Goal: Task Accomplishment & Management: Use online tool/utility

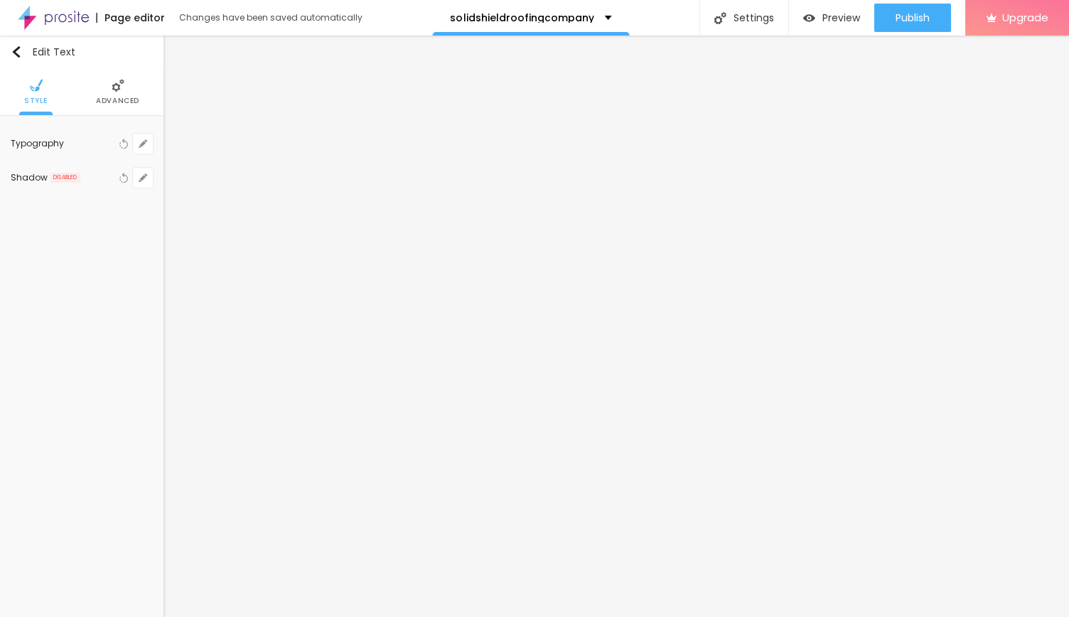
click at [99, 102] on span "Advanced" at bounding box center [117, 100] width 43 height 7
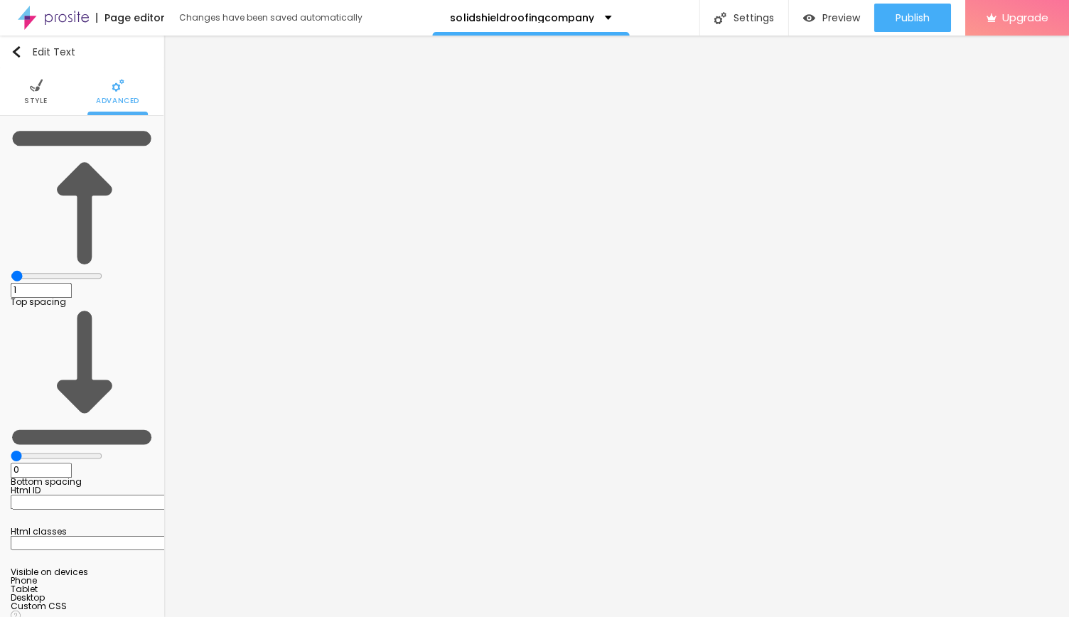
type input "0"
click at [31, 270] on input "range" at bounding box center [57, 275] width 92 height 11
click at [43, 92] on li "Style" at bounding box center [35, 91] width 23 height 47
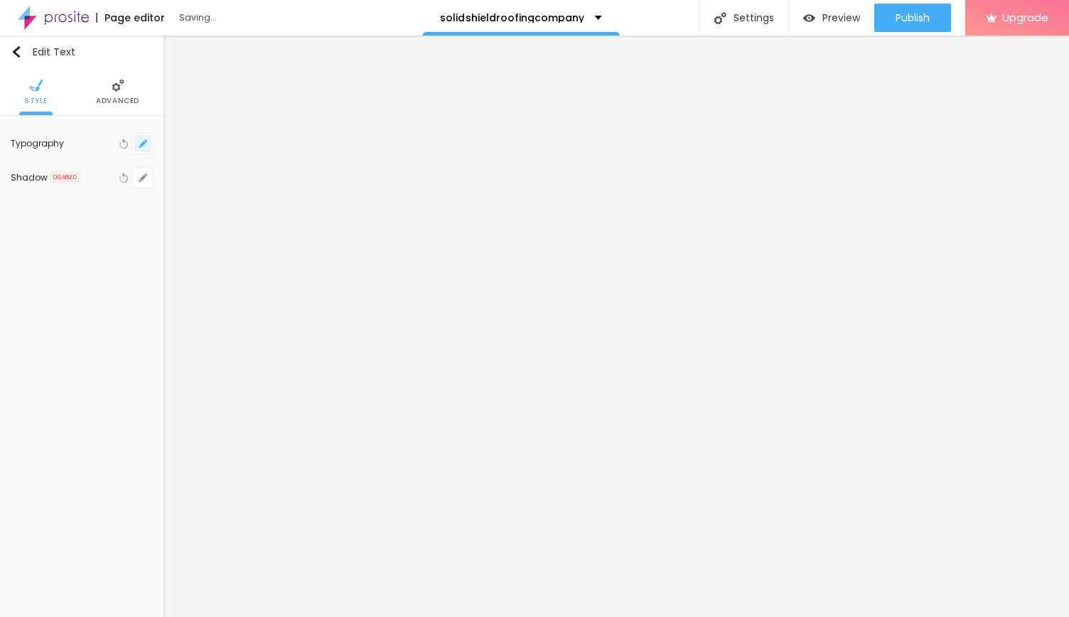
click at [147, 139] on button "button" at bounding box center [143, 144] width 20 height 20
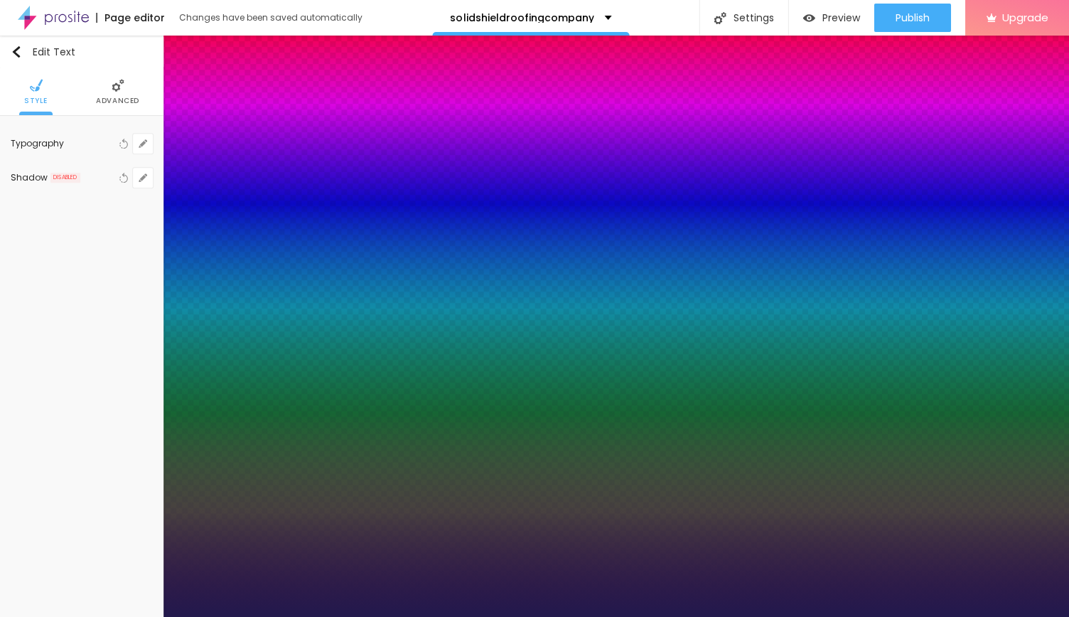
type input "36"
type input "35"
type input "32"
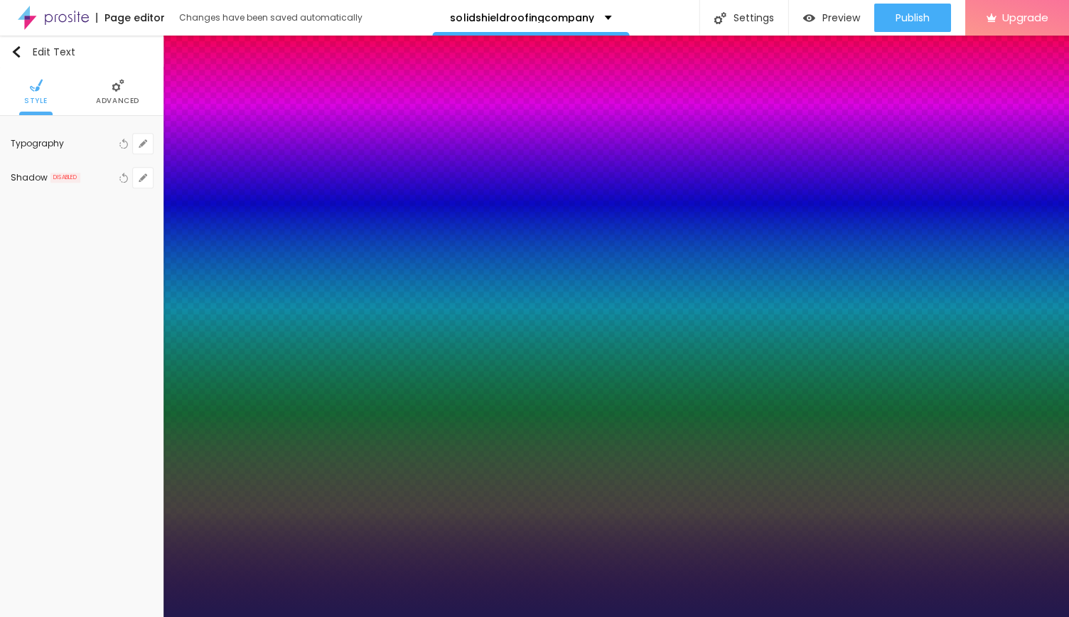
type input "32"
type input "31"
type input "29"
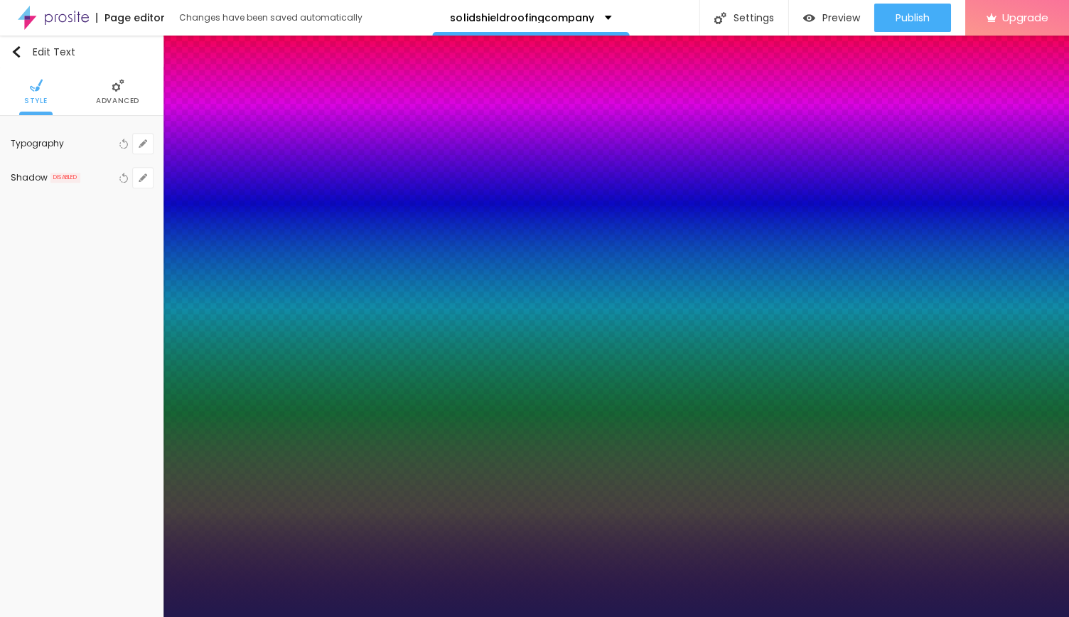
type input "28"
type input "27"
drag, startPoint x: 215, startPoint y: 242, endPoint x: 204, endPoint y: 242, distance: 11.4
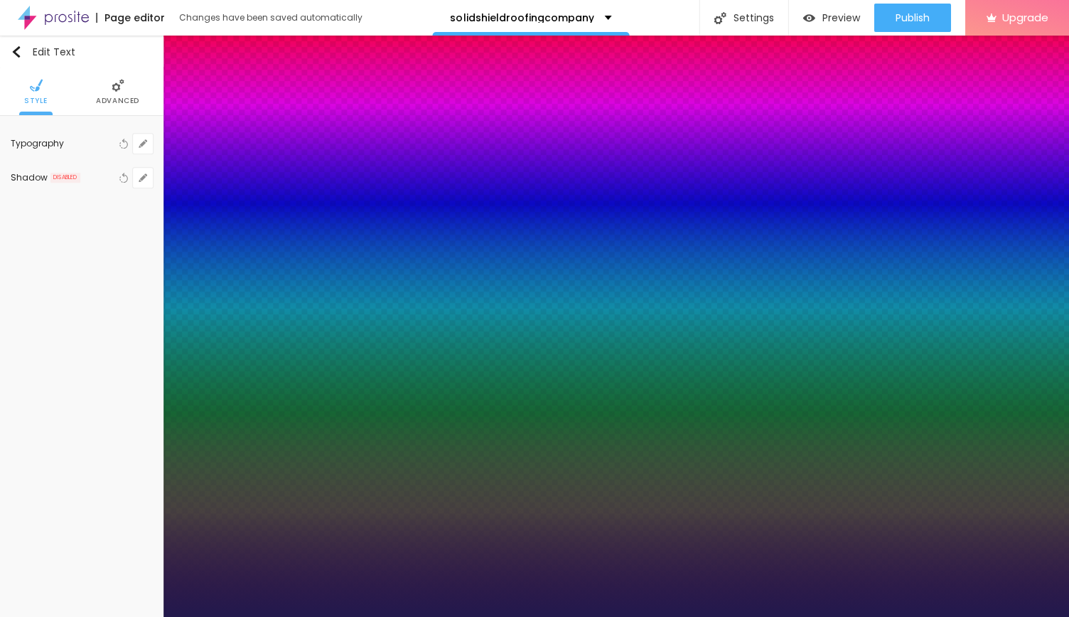
type input "26"
type input "25"
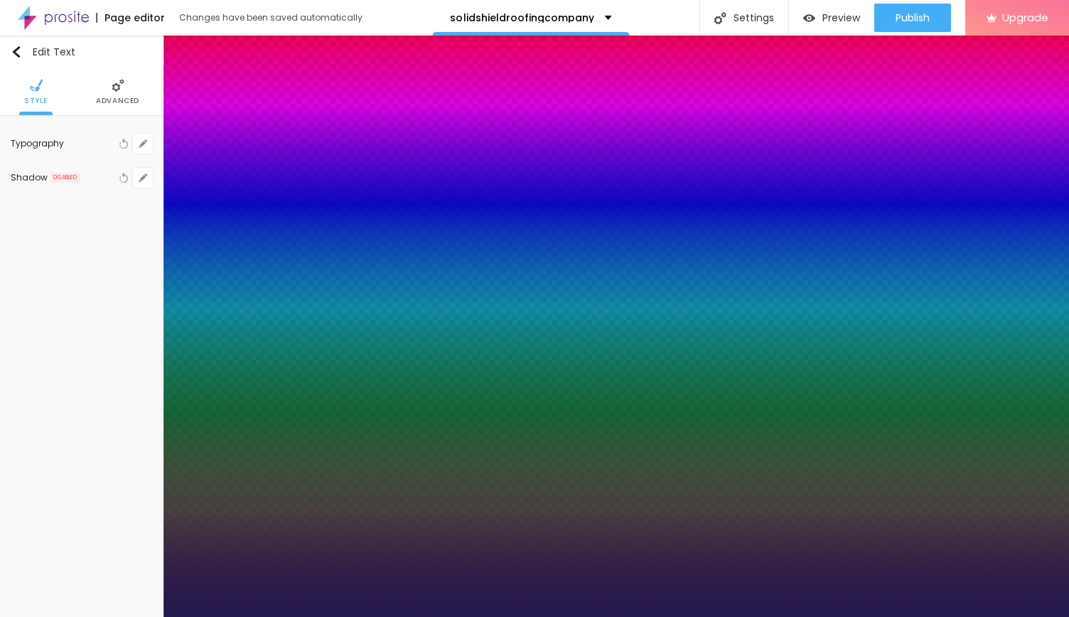
type input "24"
type input "25"
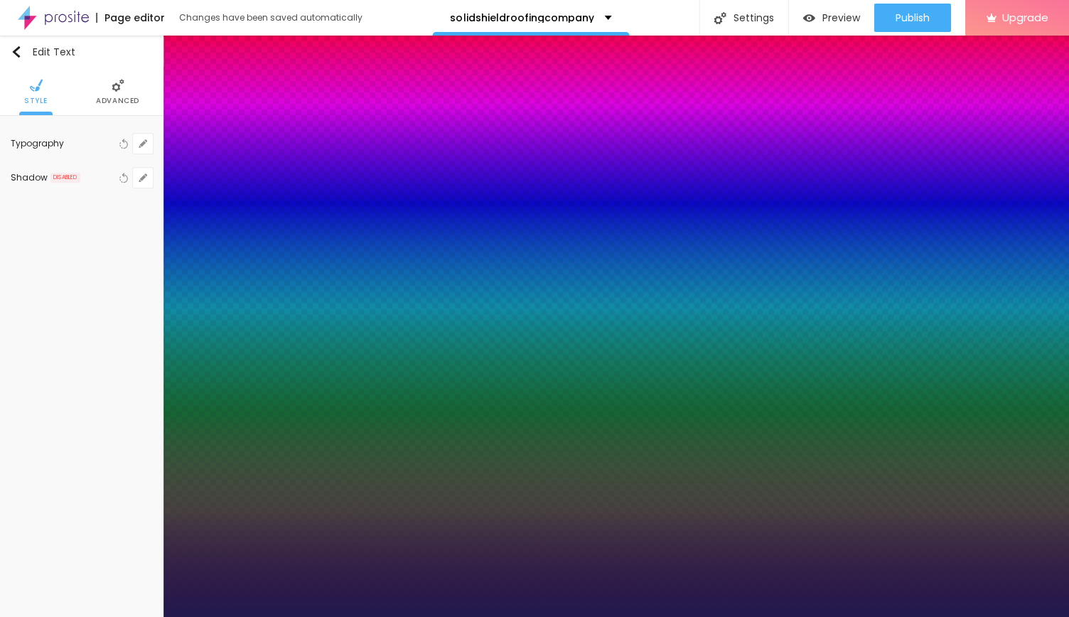
click at [588, 616] on div at bounding box center [534, 617] width 1069 height 0
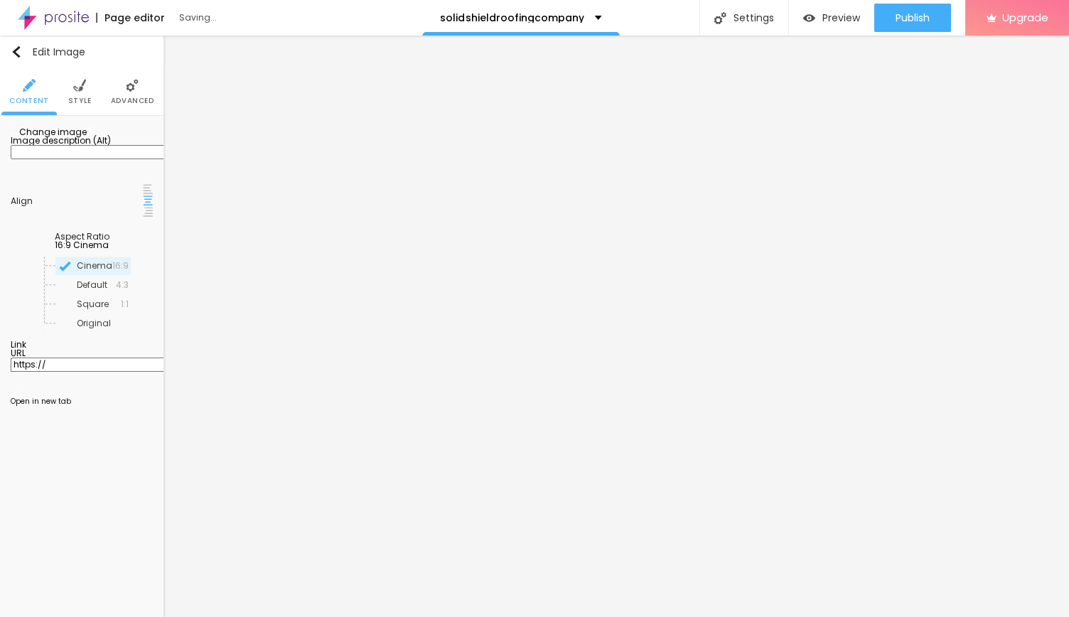
click at [76, 99] on span "Style" at bounding box center [79, 100] width 23 height 7
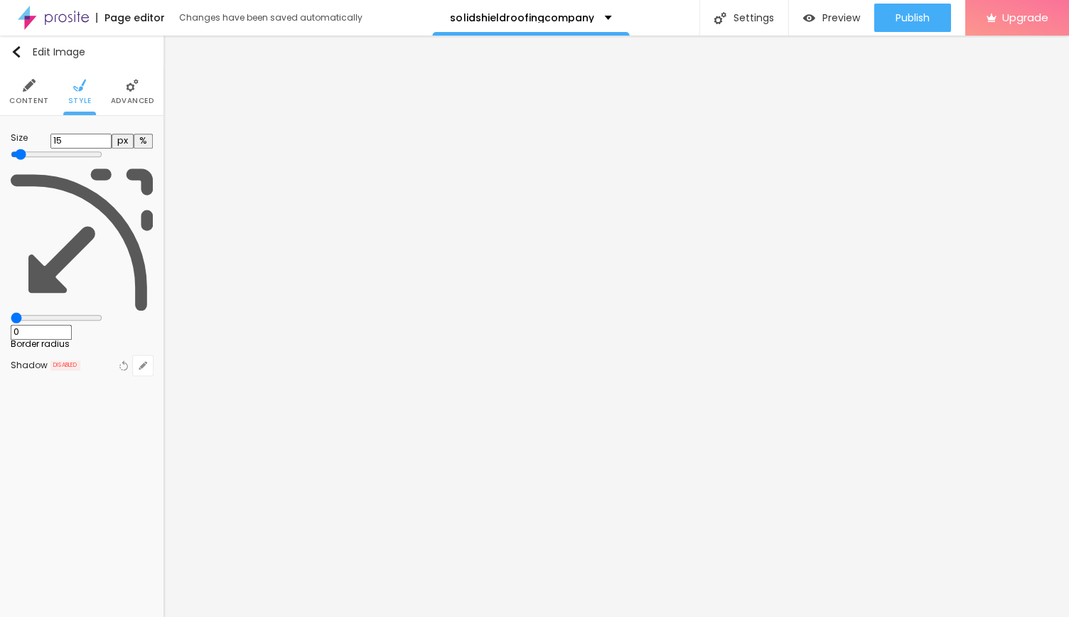
type input "10"
click at [18, 151] on input "range" at bounding box center [57, 153] width 92 height 11
click at [15, 47] on img "button" at bounding box center [16, 51] width 11 height 11
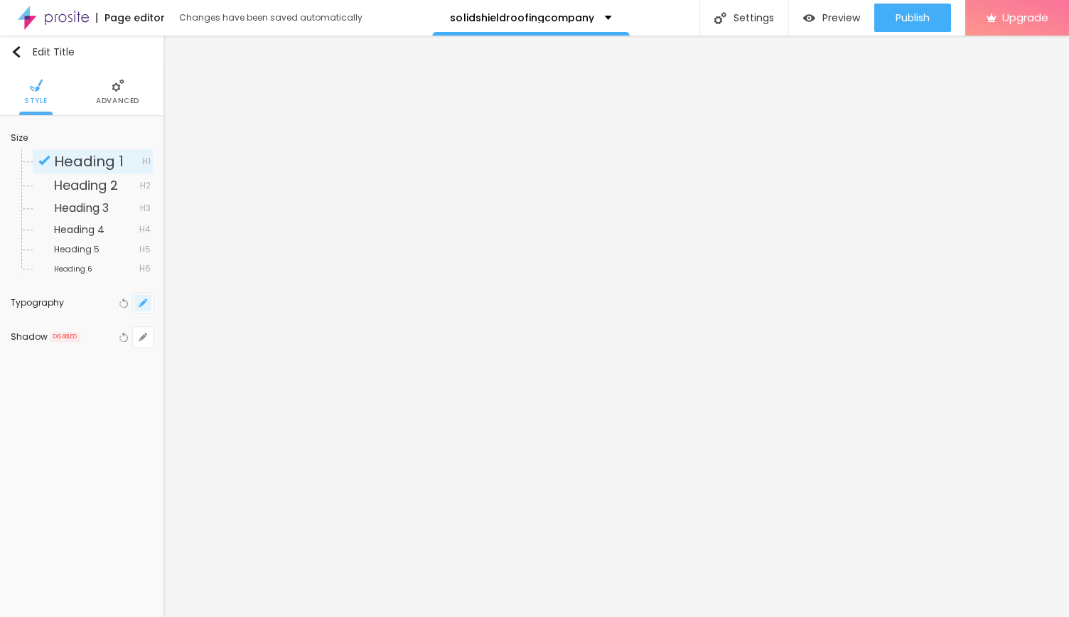
click at [147, 302] on button "button" at bounding box center [143, 303] width 20 height 20
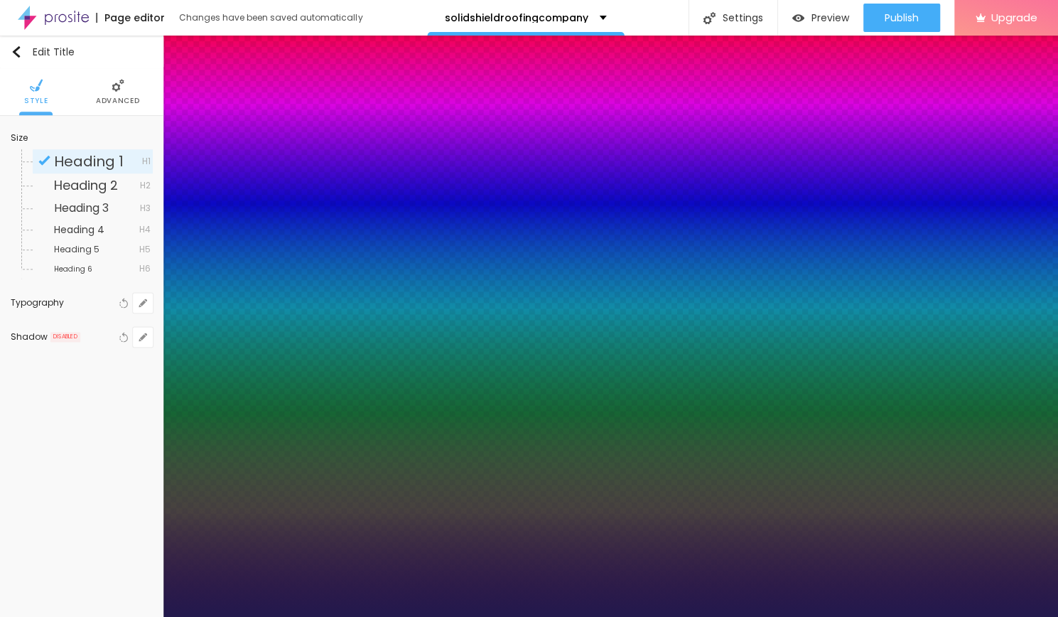
type input "22"
type input "21"
type input "20"
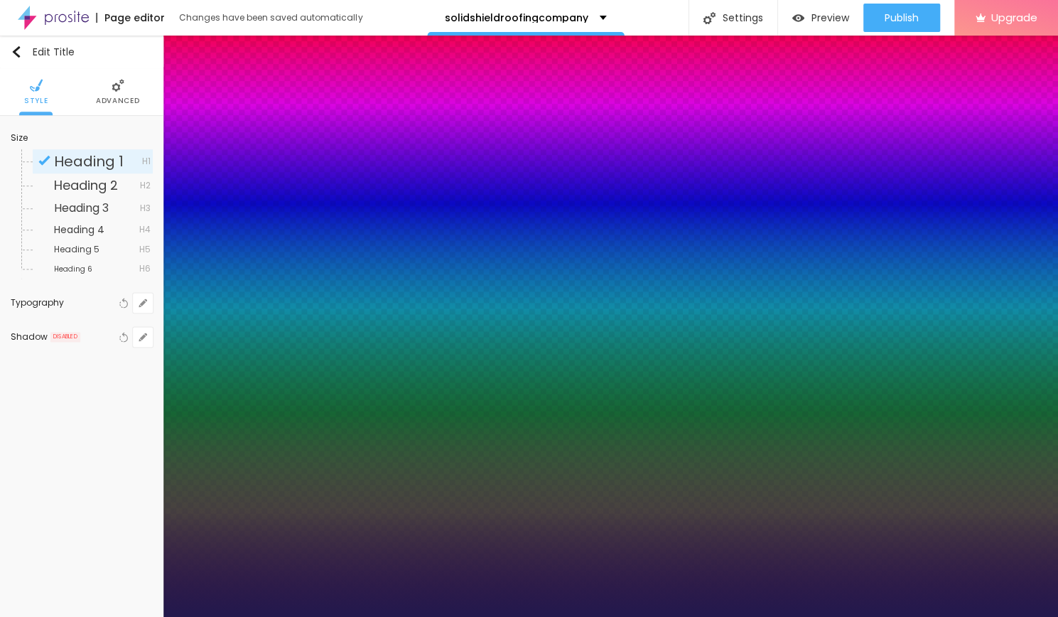
type input "20"
type input "19"
type input "18"
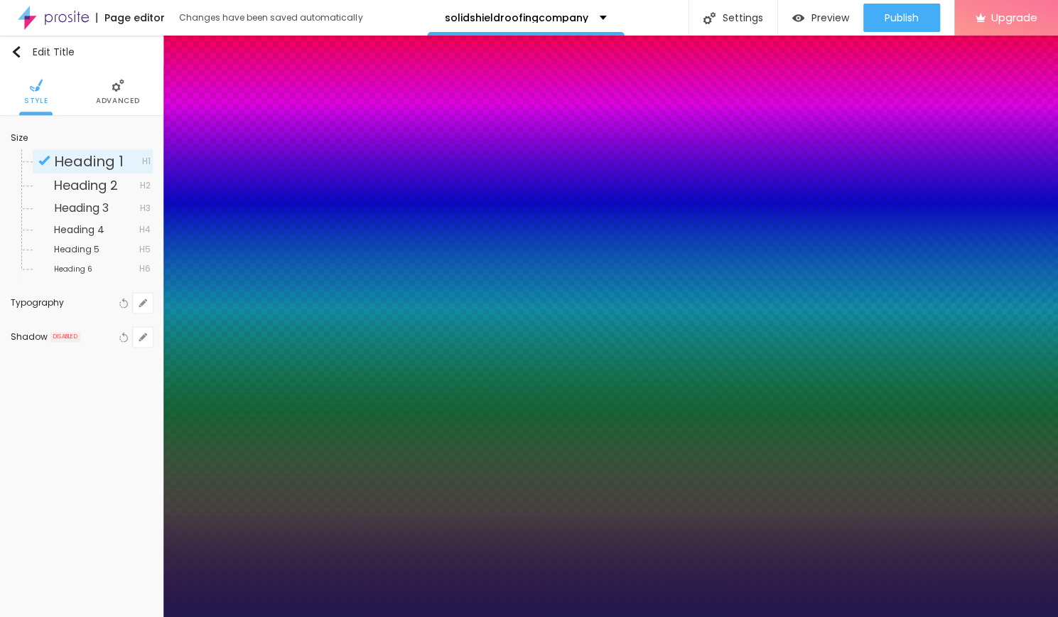
type input "17"
type input "16"
type input "15"
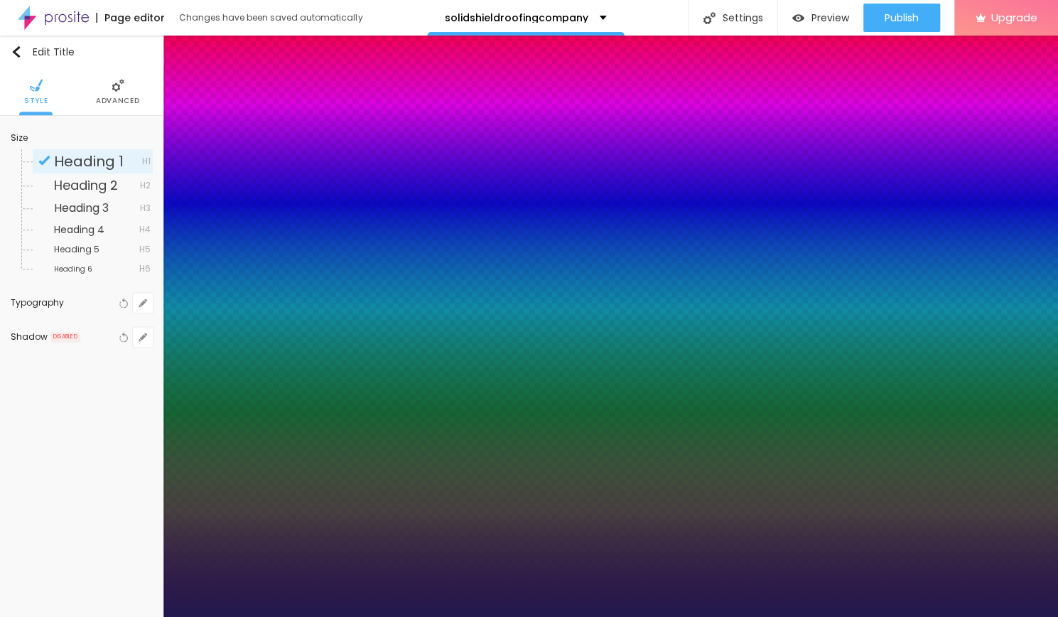
type input "15"
type input "14"
drag, startPoint x: 199, startPoint y: 398, endPoint x: 190, endPoint y: 398, distance: 9.2
type input "14"
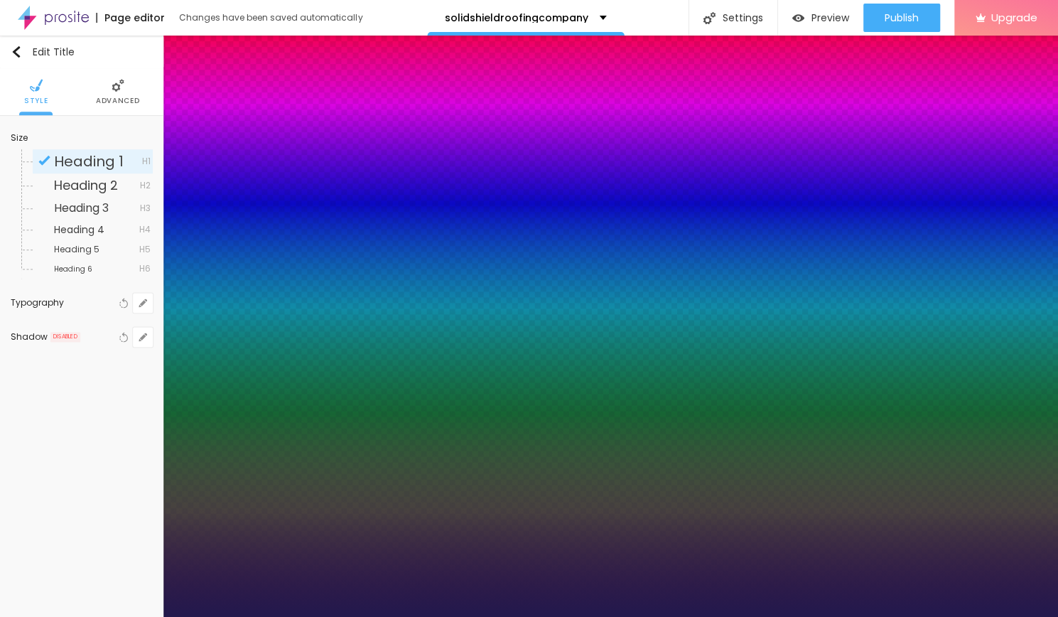
drag, startPoint x: 205, startPoint y: 497, endPoint x: 197, endPoint y: 495, distance: 8.6
drag, startPoint x: 197, startPoint y: 495, endPoint x: 209, endPoint y: 497, distance: 12.2
type input "0.8"
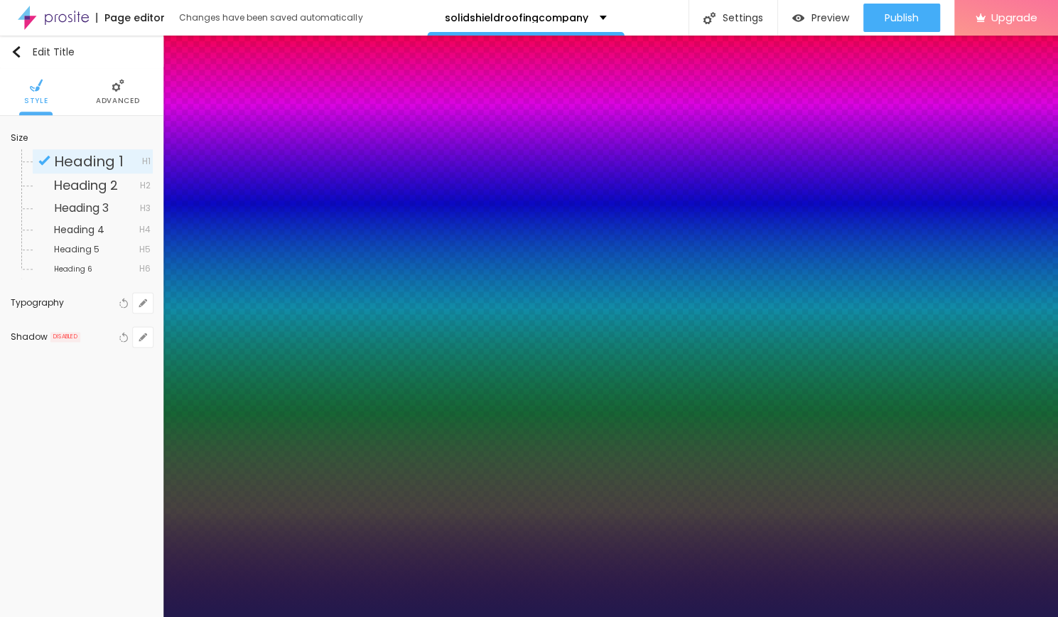
type input "0.8"
click at [114, 616] on div at bounding box center [529, 617] width 1058 height 0
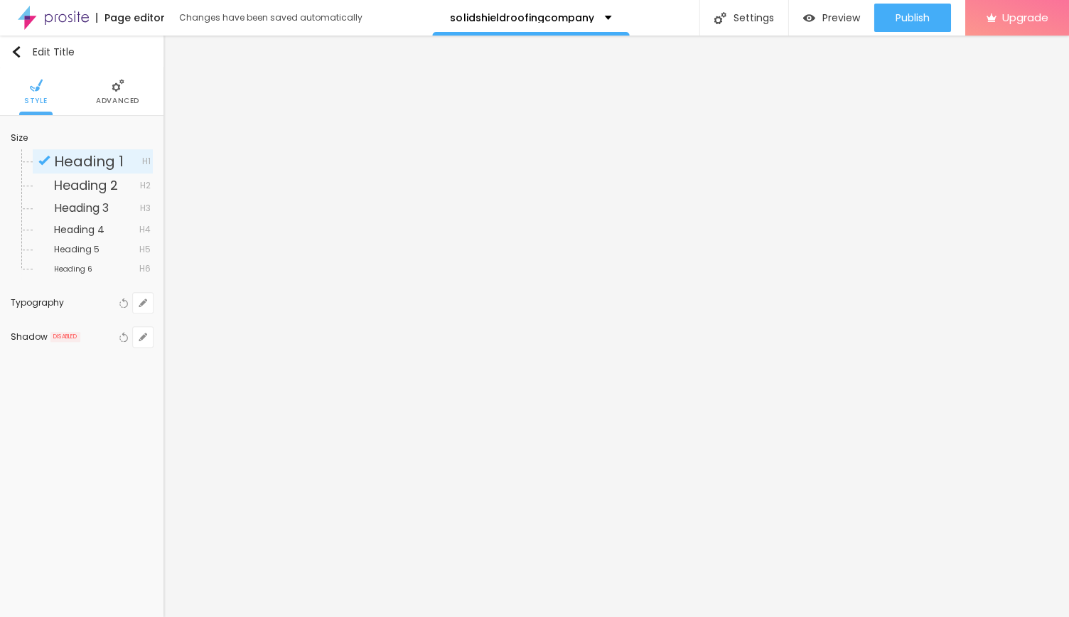
click at [121, 95] on li "Advanced" at bounding box center [117, 91] width 43 height 47
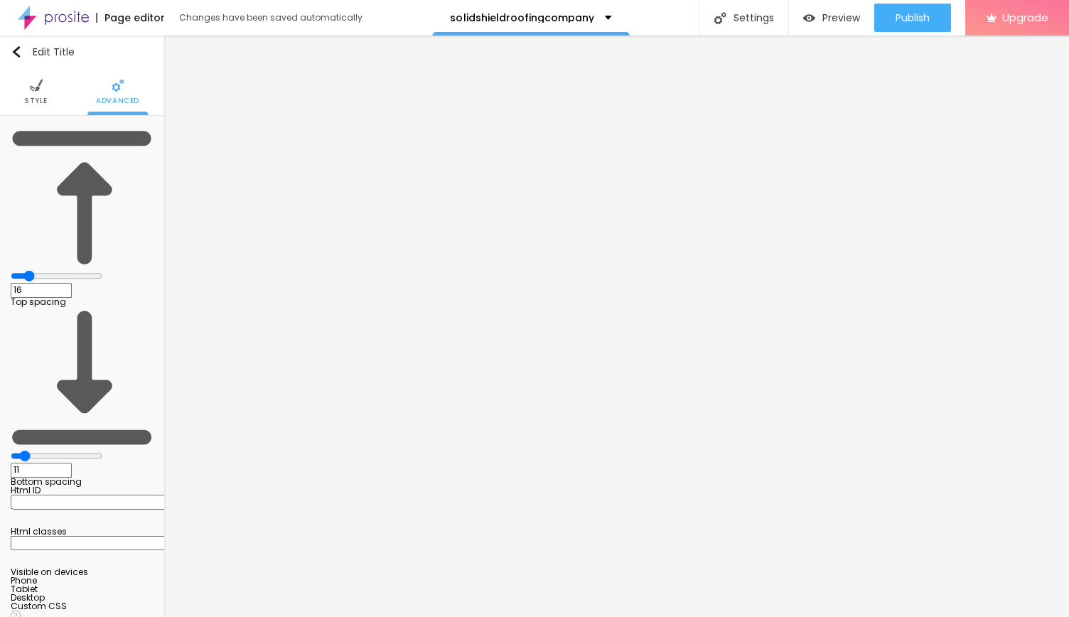
click at [37, 97] on span "Style" at bounding box center [35, 100] width 23 height 7
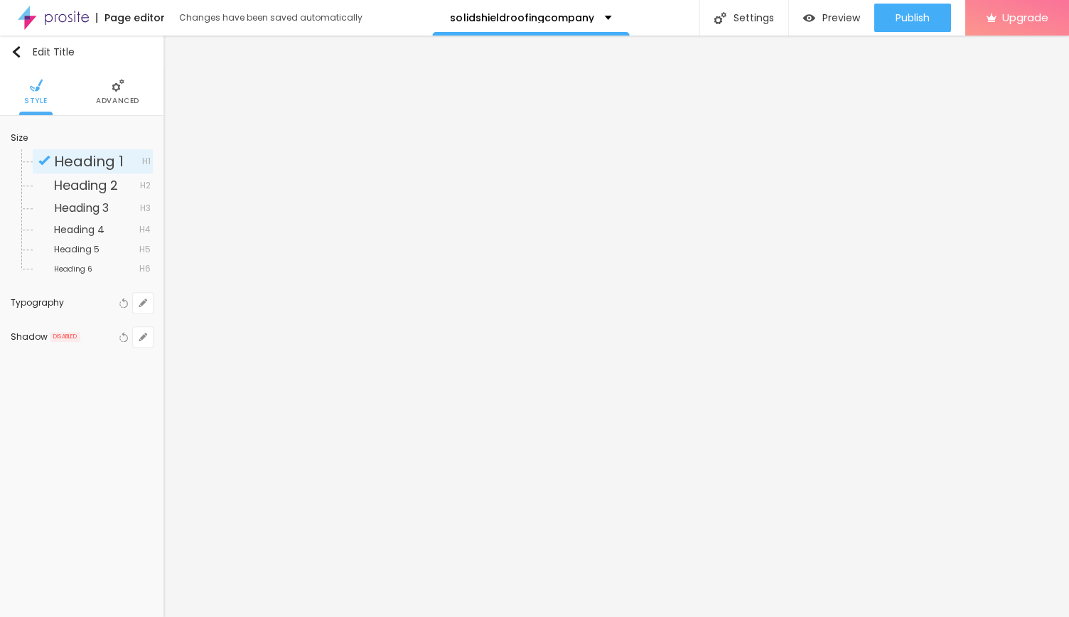
click at [127, 97] on span "Advanced" at bounding box center [117, 100] width 43 height 7
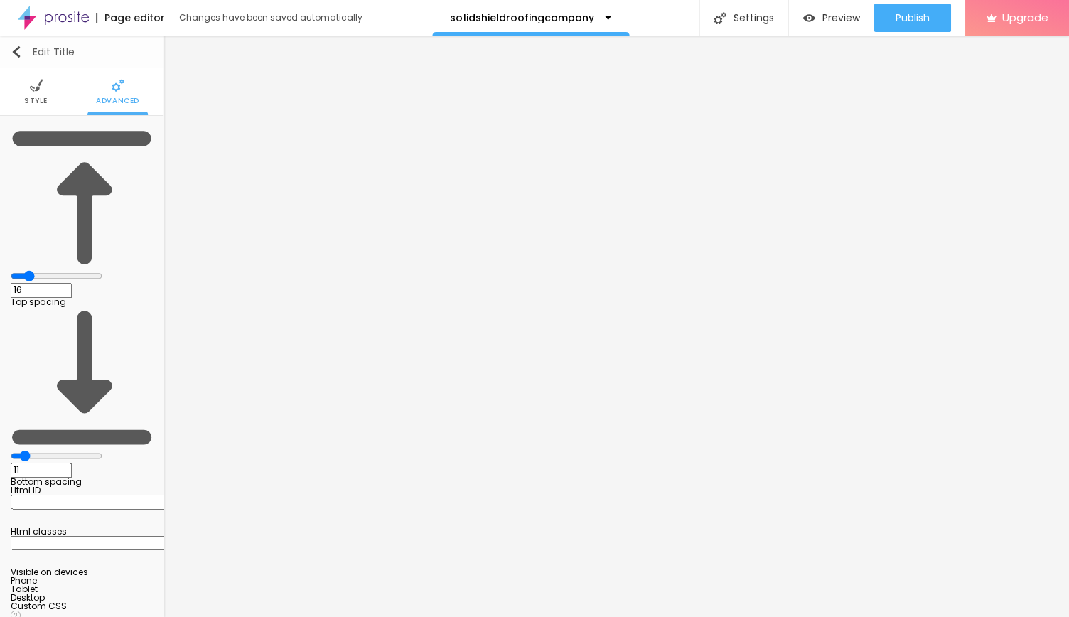
click at [19, 52] on img "button" at bounding box center [16, 51] width 11 height 11
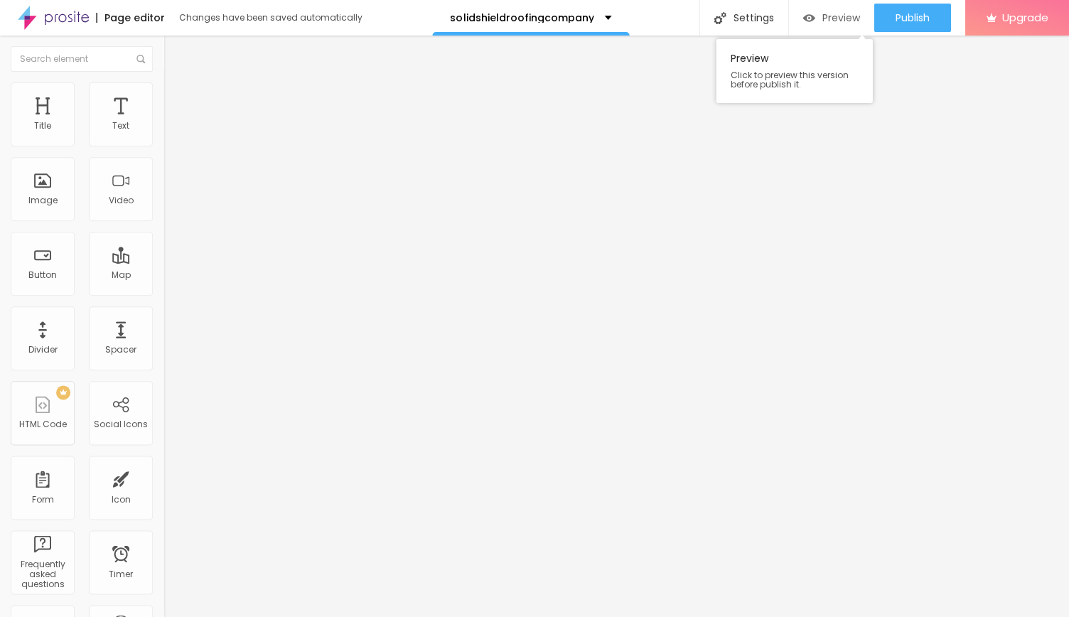
click at [813, 21] on div "Preview" at bounding box center [830, 18] width 57 height 12
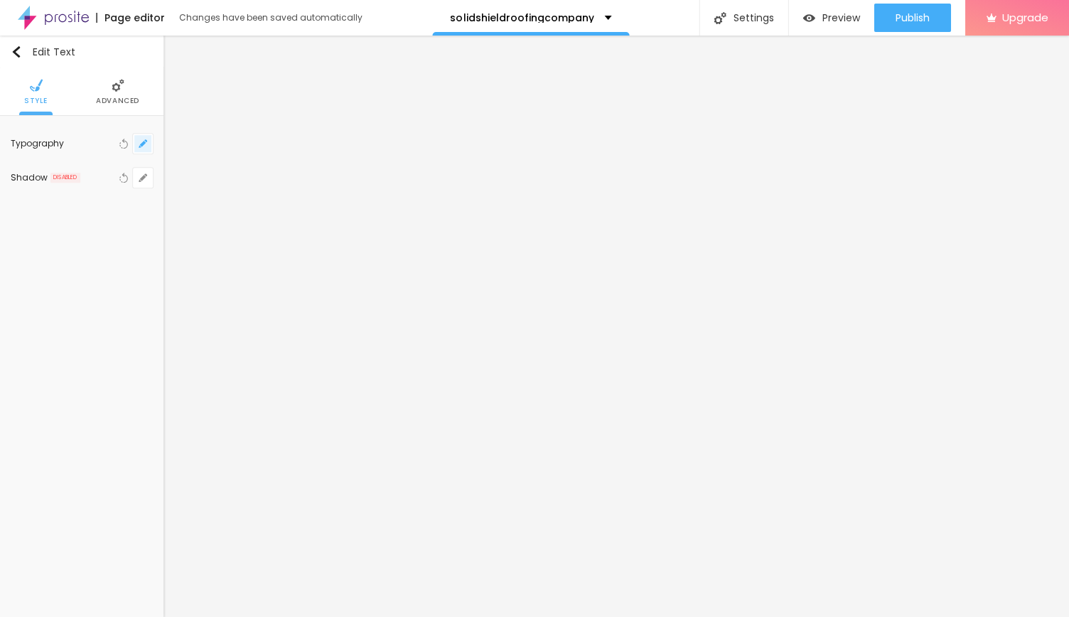
click at [141, 139] on icon "button" at bounding box center [143, 143] width 9 height 9
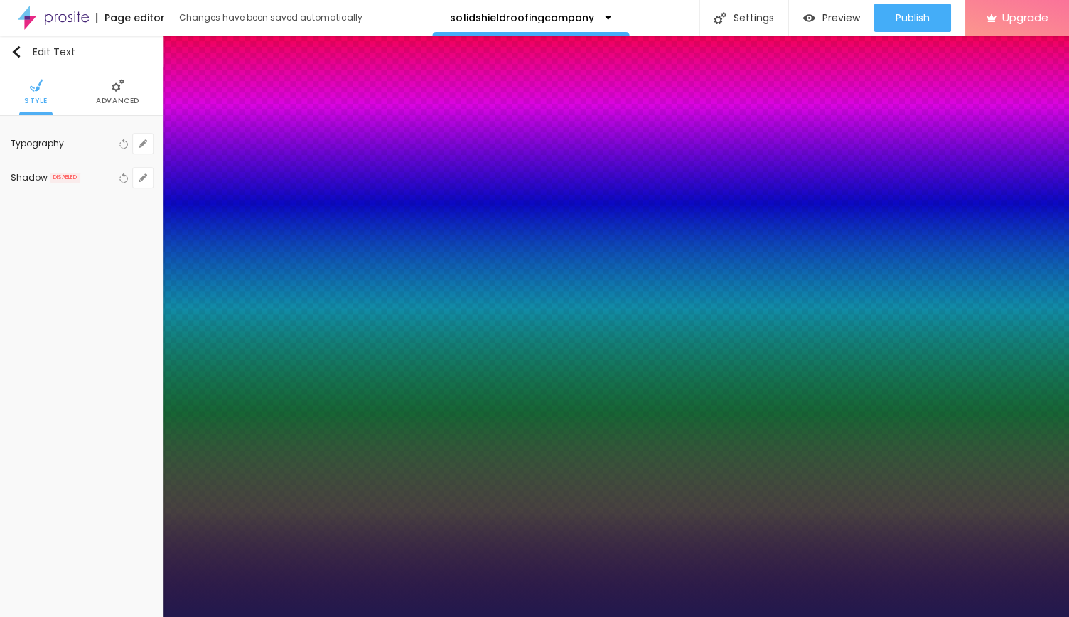
type input "38"
type input "71"
type input "76"
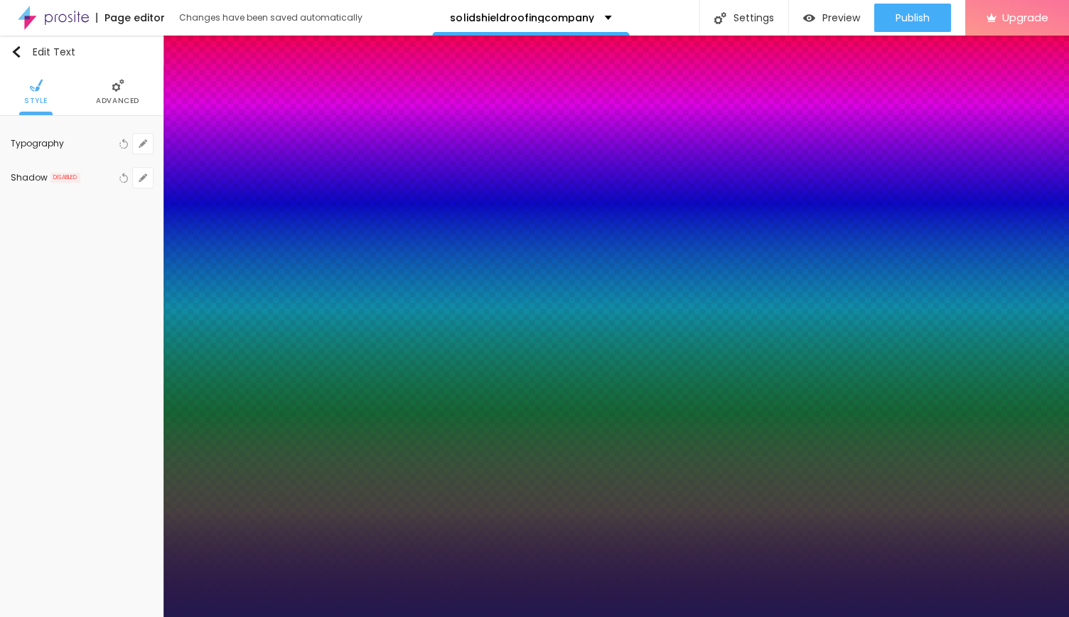
type input "76"
type input "77"
type input "78"
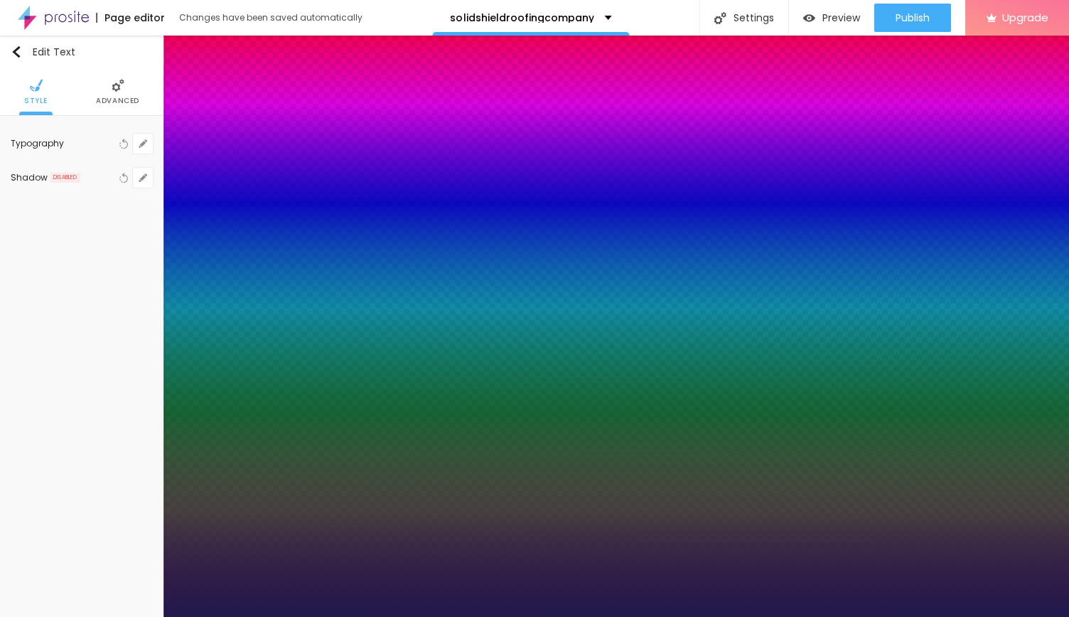
type input "77"
type input "76"
type input "75"
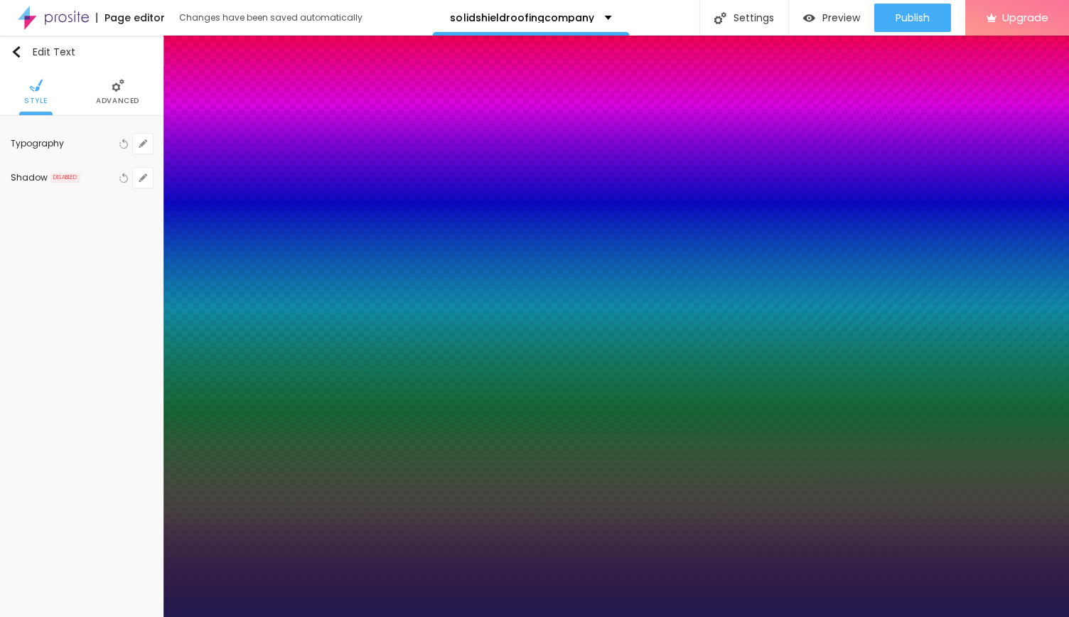
type input "75"
type input "74"
type input "71"
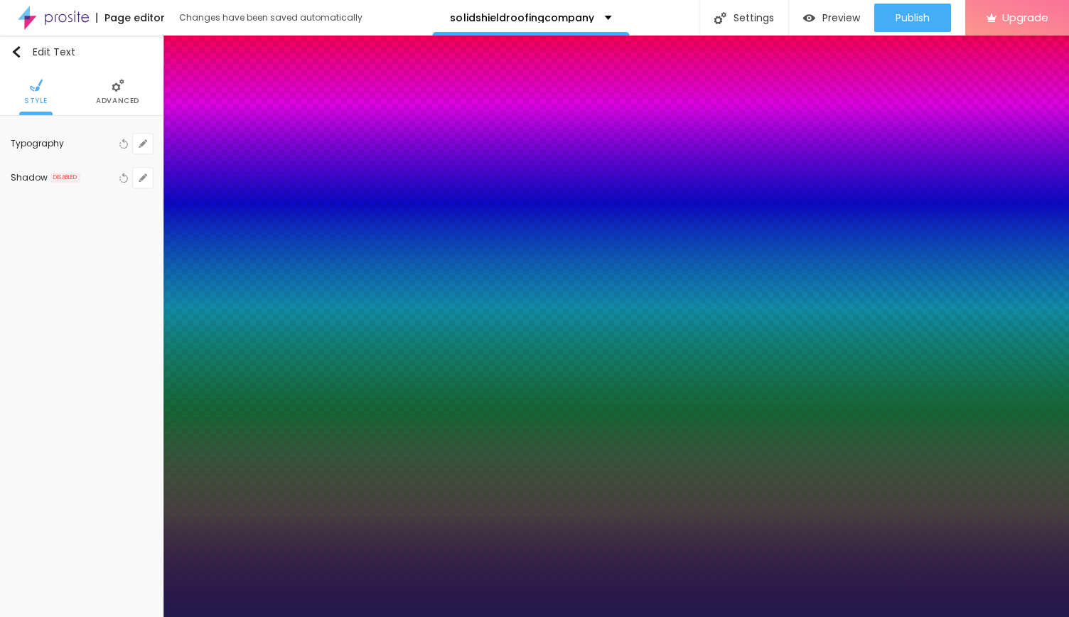
type input "69"
type input "68"
type input "67"
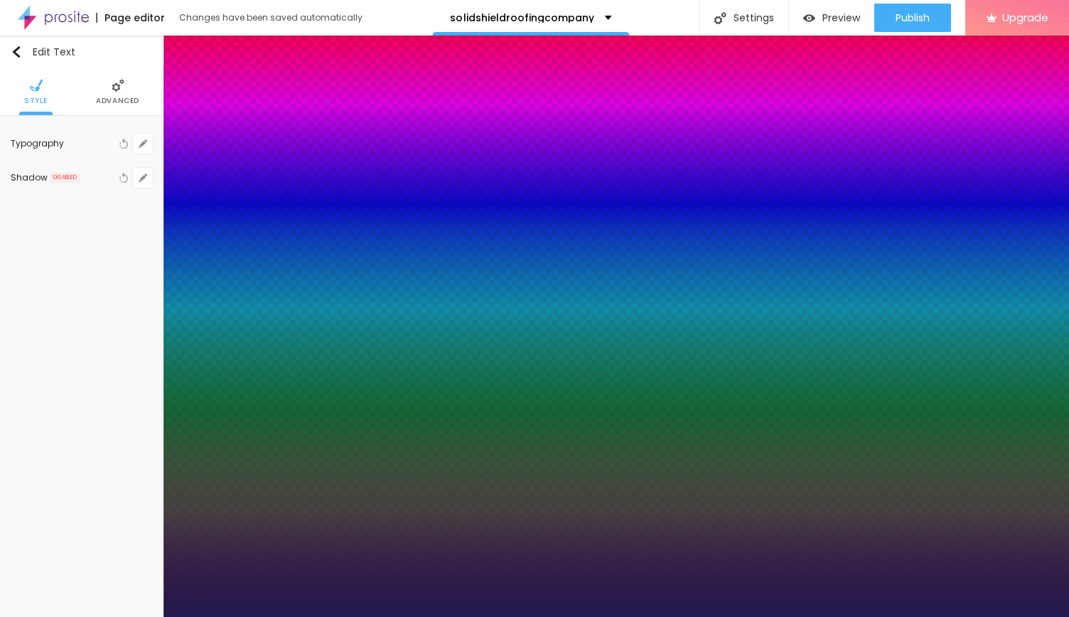
type input "67"
type input "66"
type input "55"
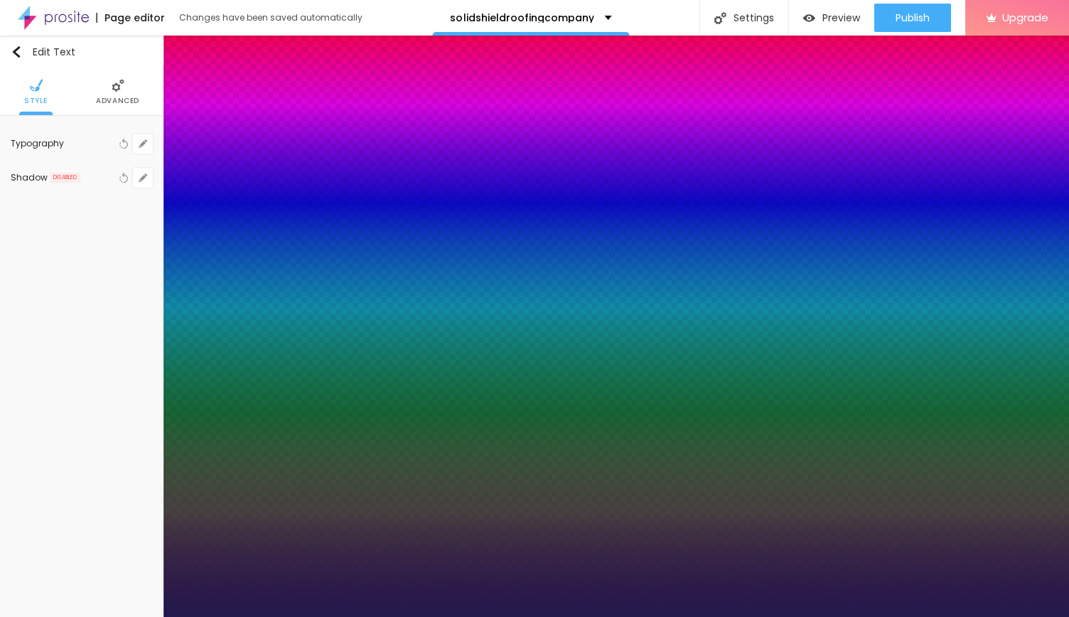
type input "54"
type input "52"
type input "51"
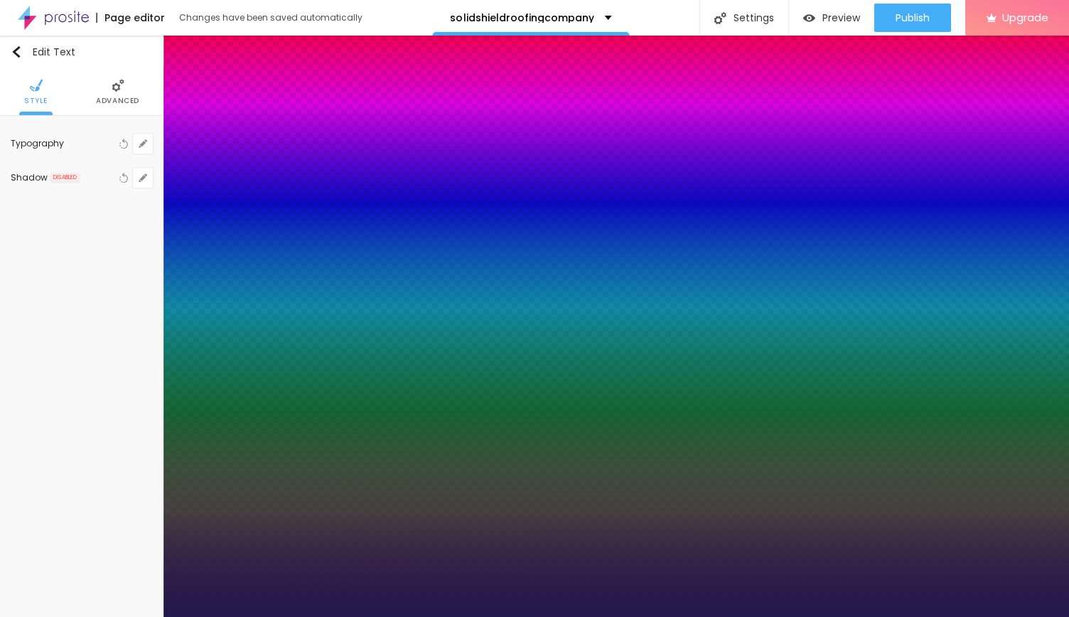
type input "51"
type input "50"
type input "49"
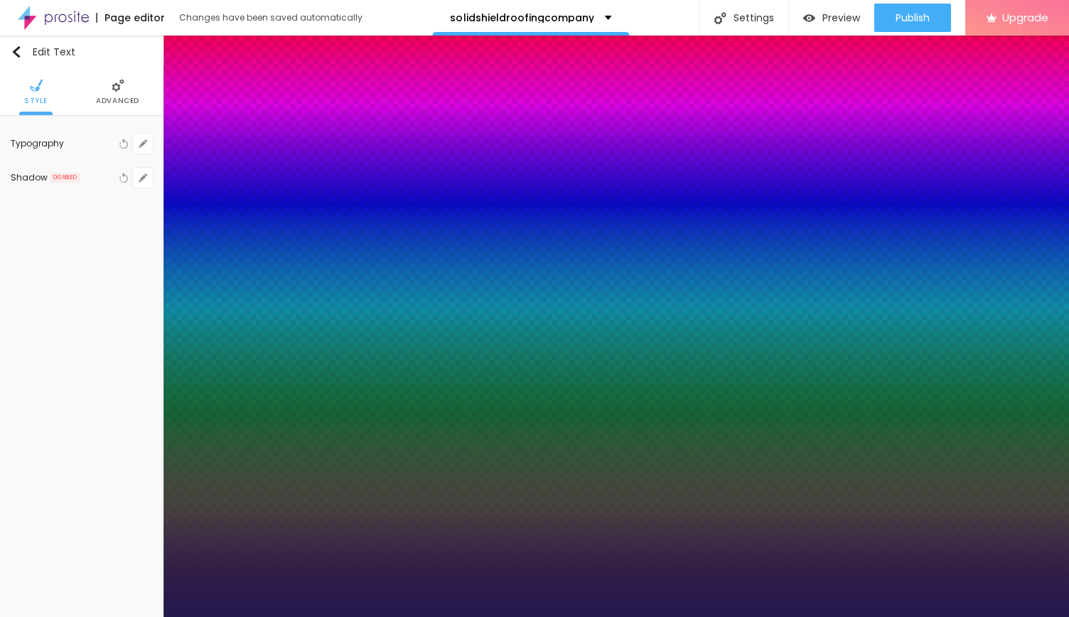
type input "48"
type input "47"
type input "46"
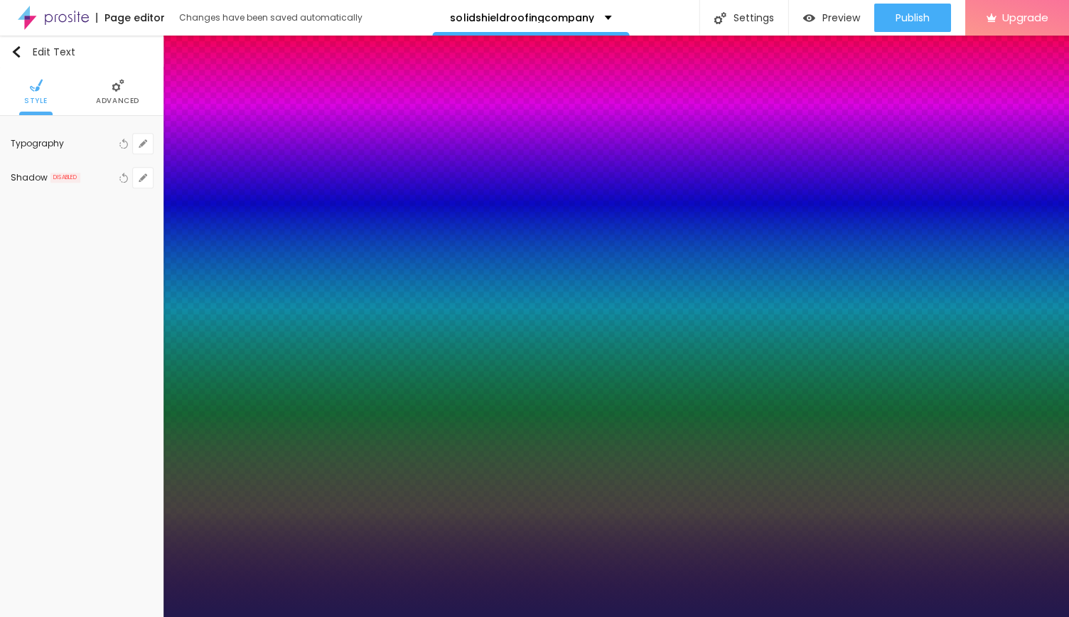
type input "46"
type input "41"
type input "36"
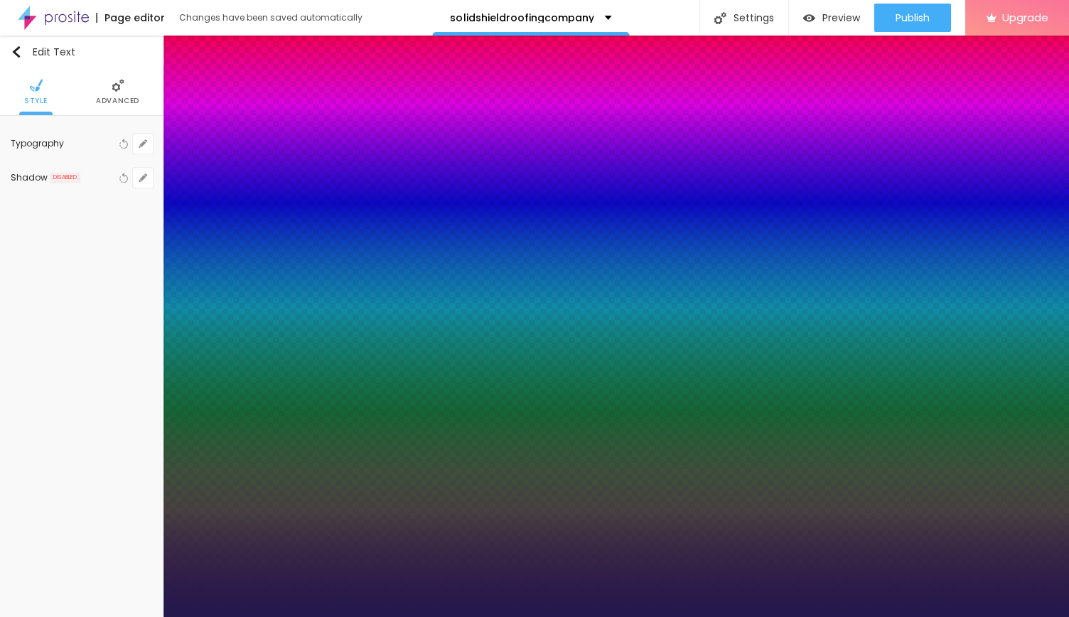
type input "35"
type input "34"
type input "33"
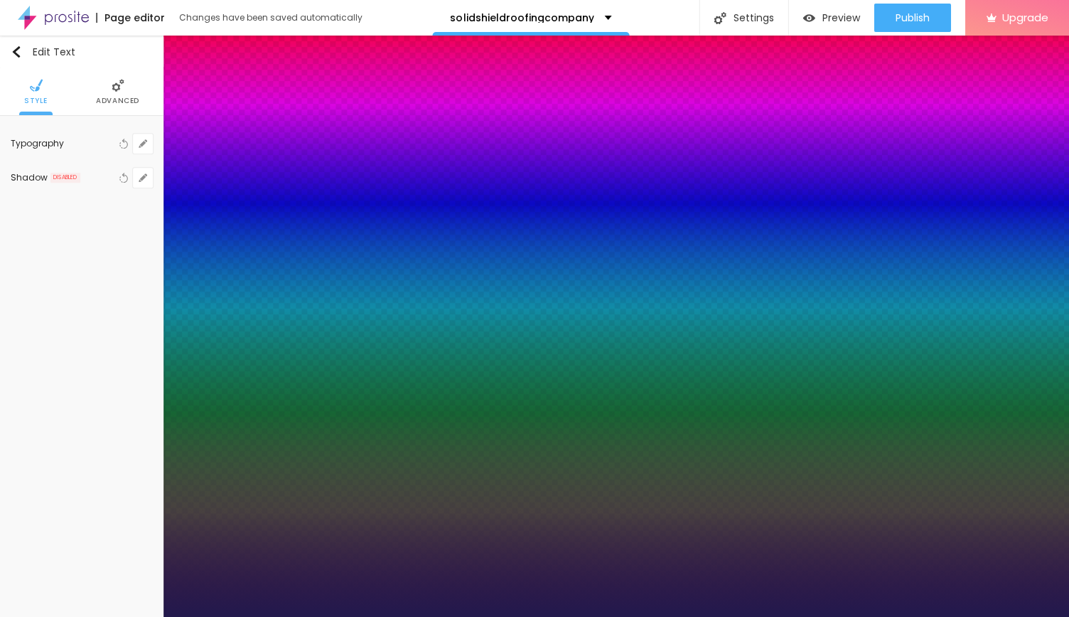
type input "33"
type input "31"
type input "29"
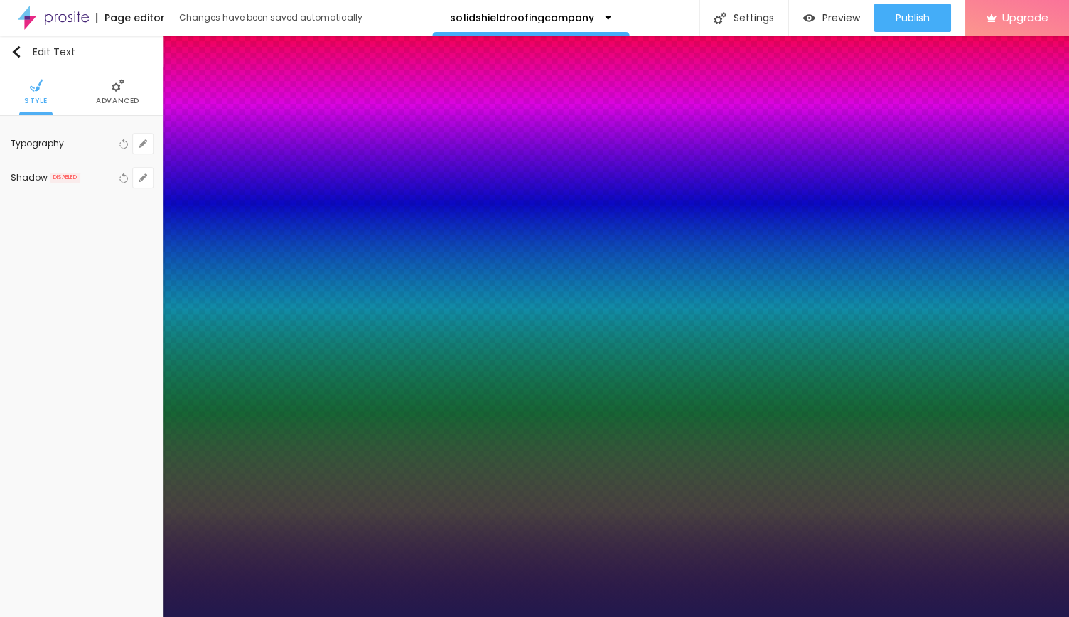
type input "28"
type input "27"
type input "25"
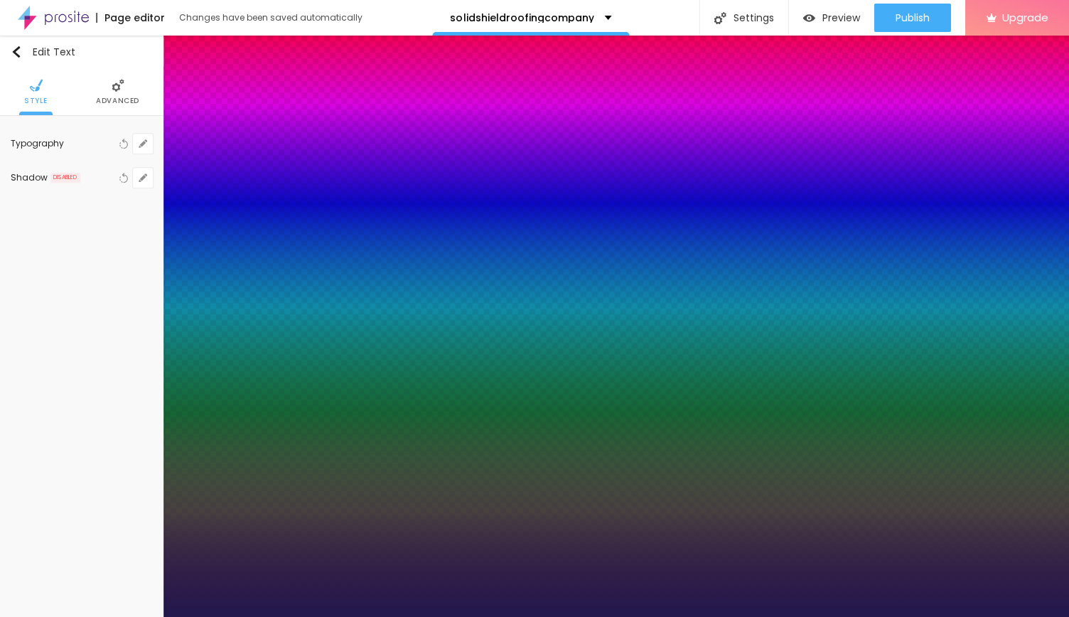
type input "25"
type input "24"
type input "22"
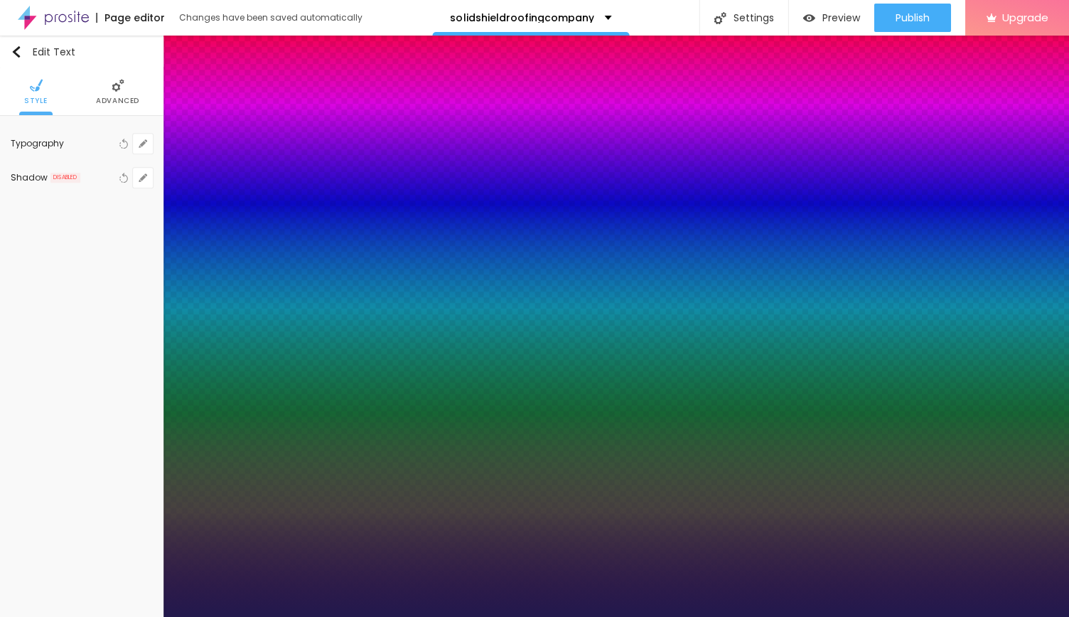
type input "21"
type input "20"
type input "16"
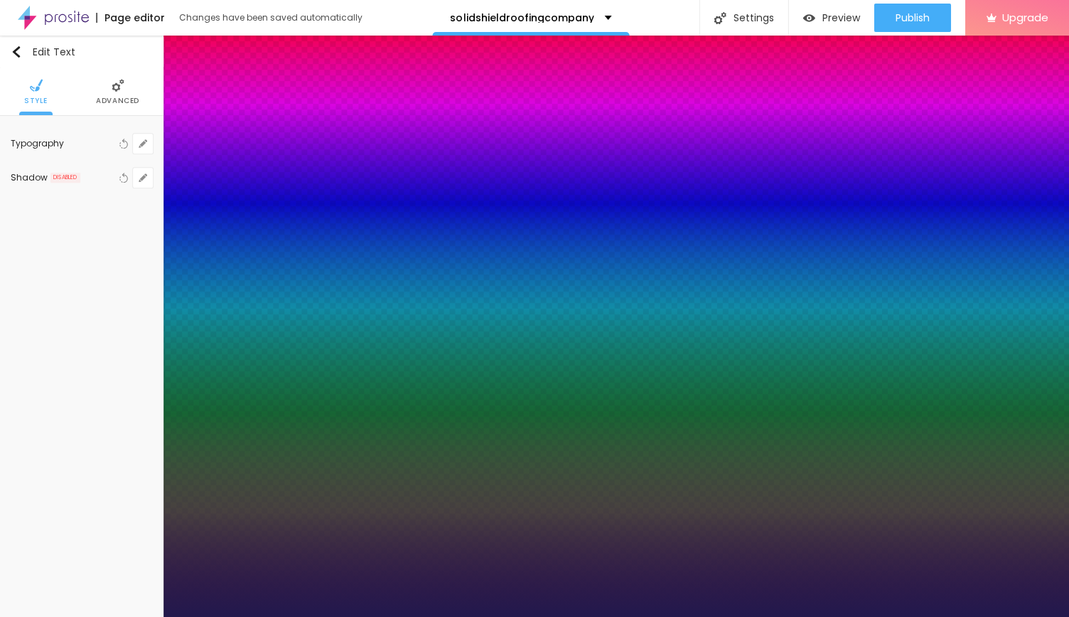
type input "16"
type input "15"
type input "14"
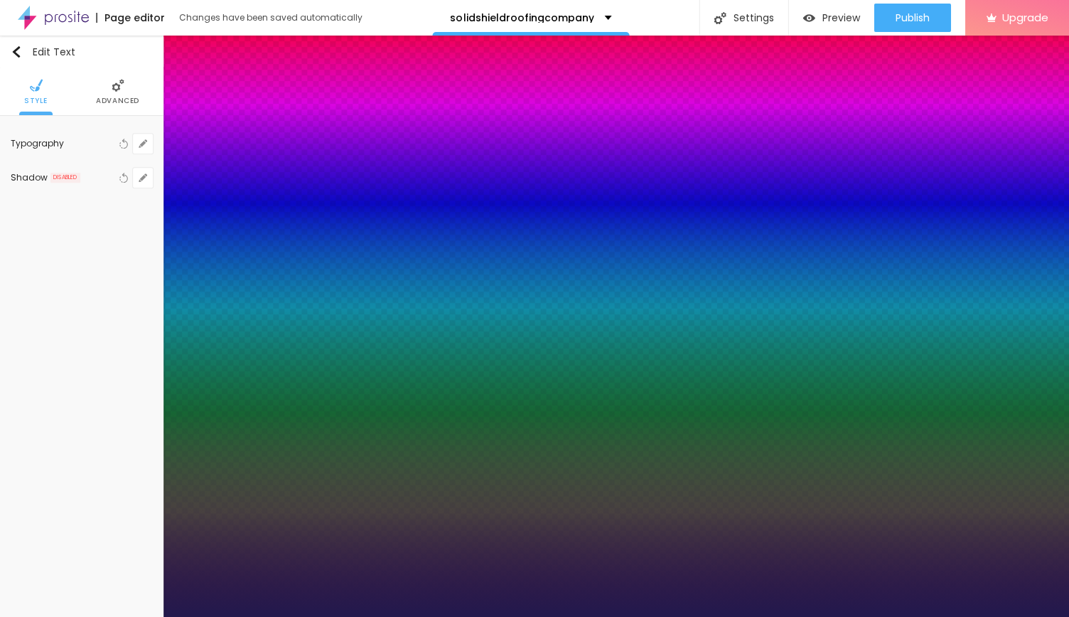
type input "13"
type input "14"
type input "15"
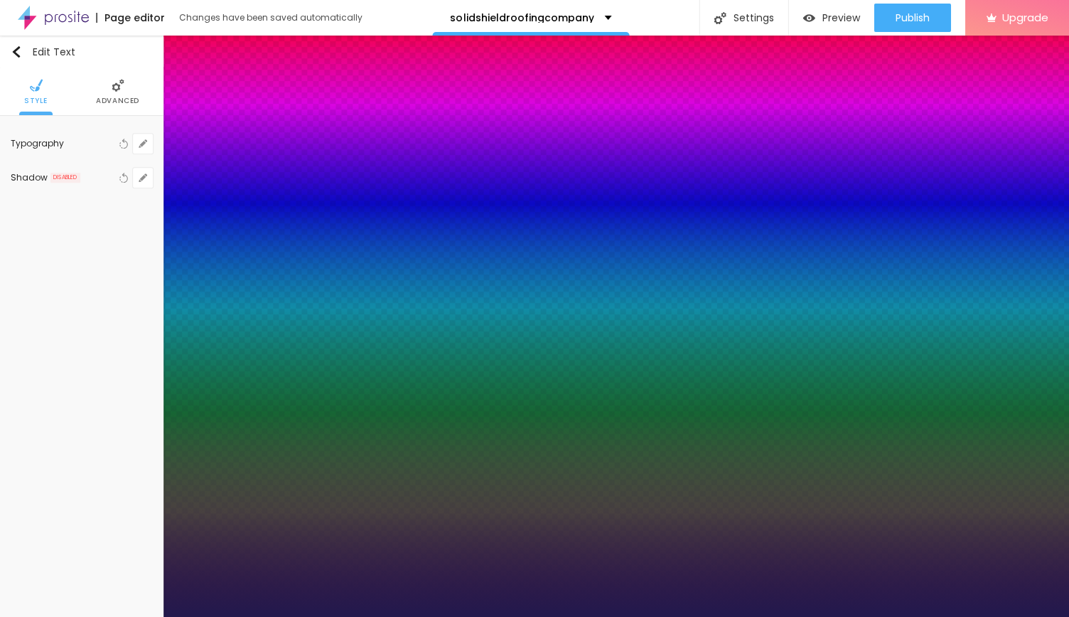
type input "15"
type input "16"
type input "18"
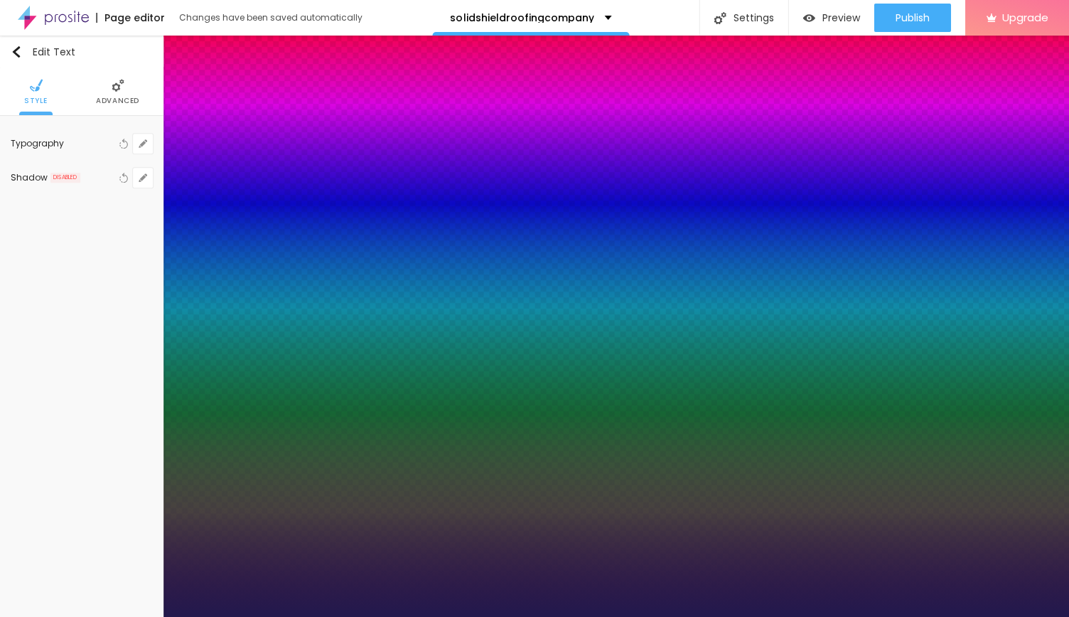
type input "20"
type input "21"
type input "23"
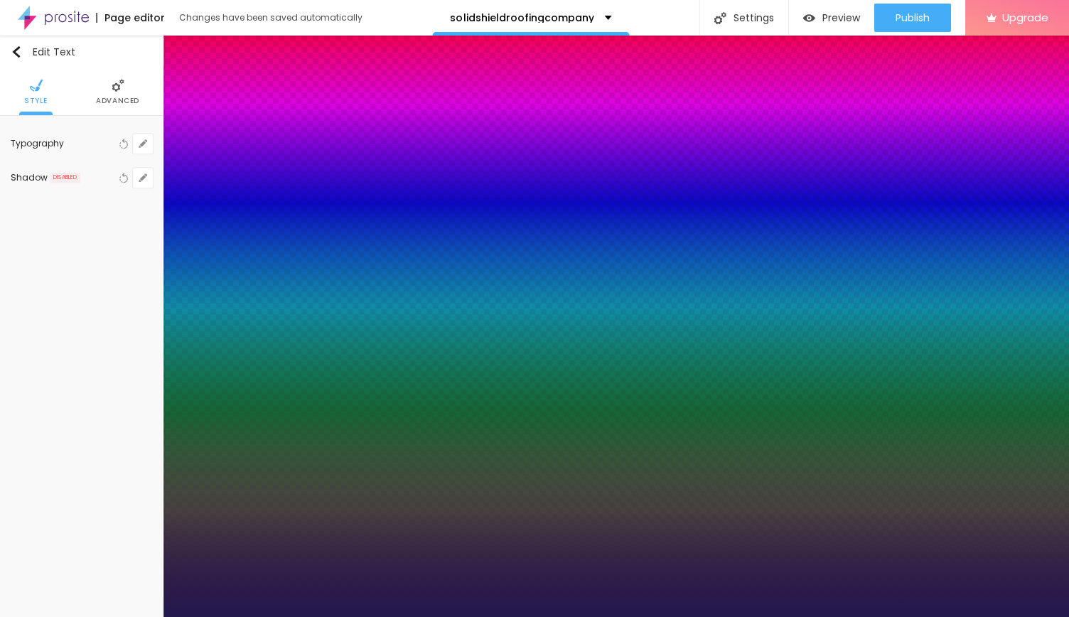
type input "23"
type input "24"
type input "25"
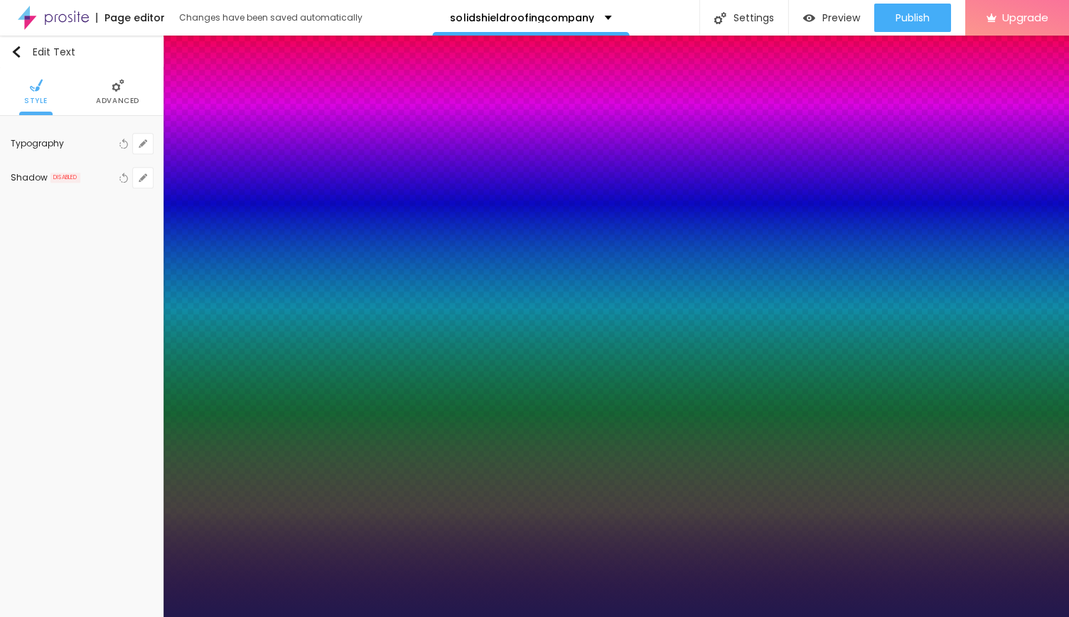
type input "26"
type input "27"
type input "26"
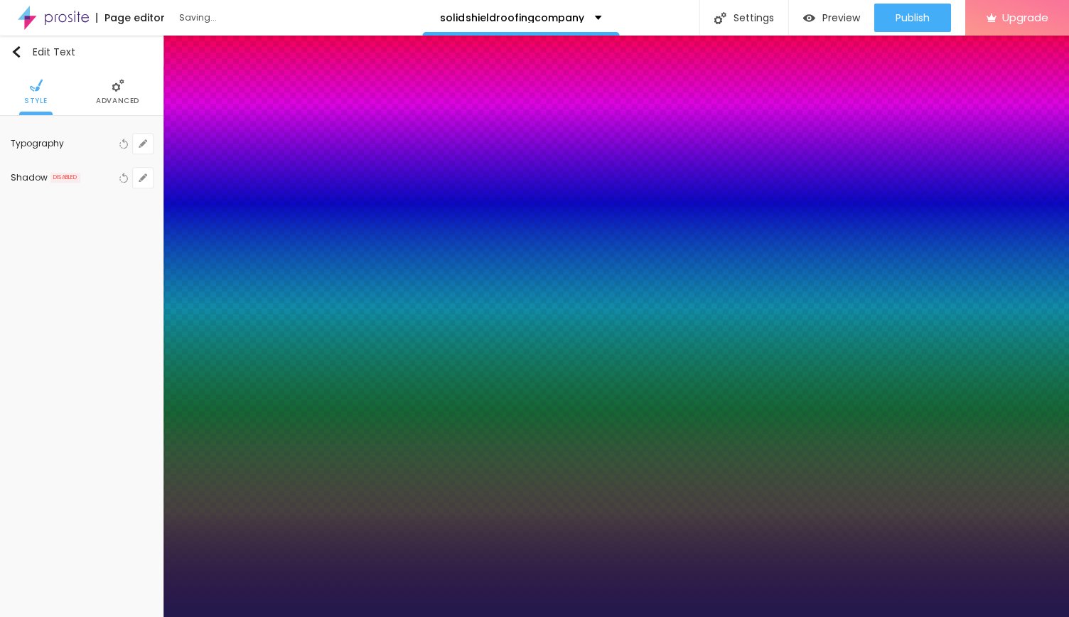
type input "26"
type input "25"
type input "24"
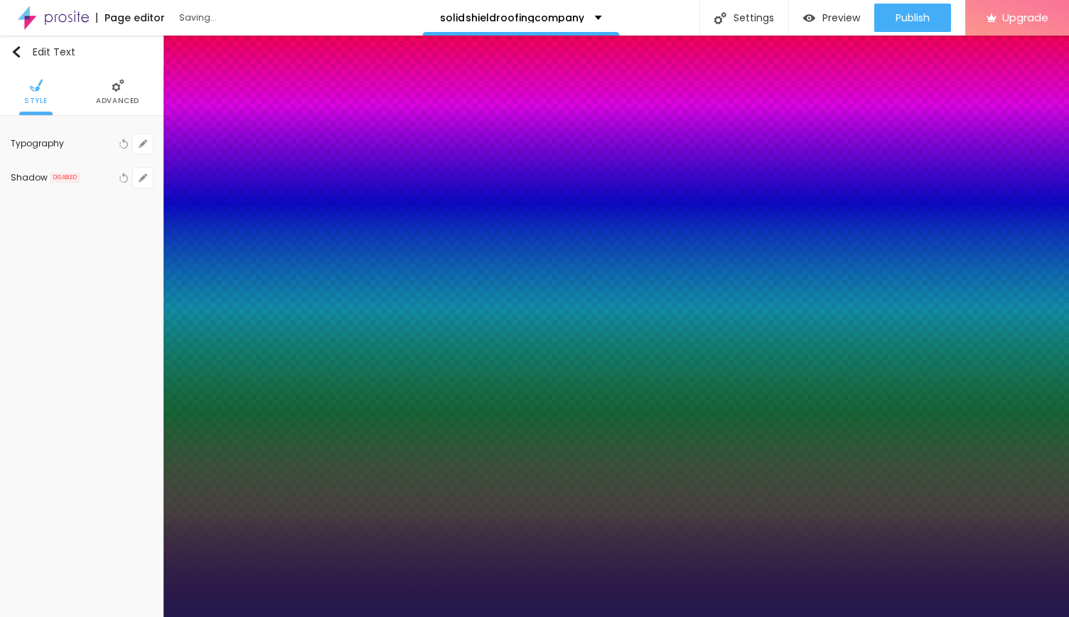
type input "23"
type input "22"
type input "23"
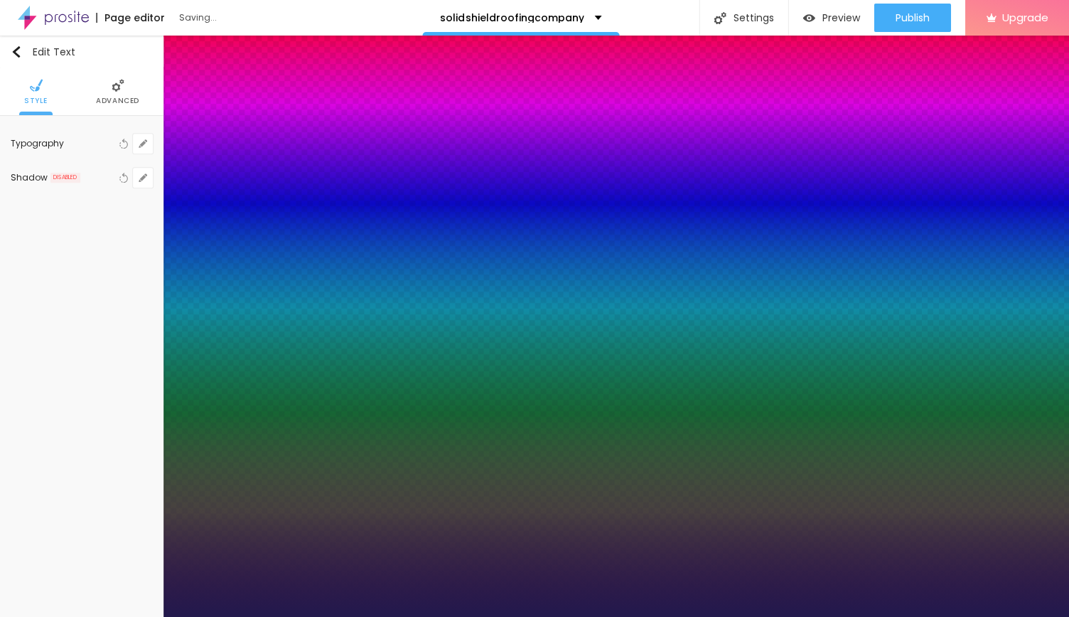
type input "23"
type input "24"
type input "27"
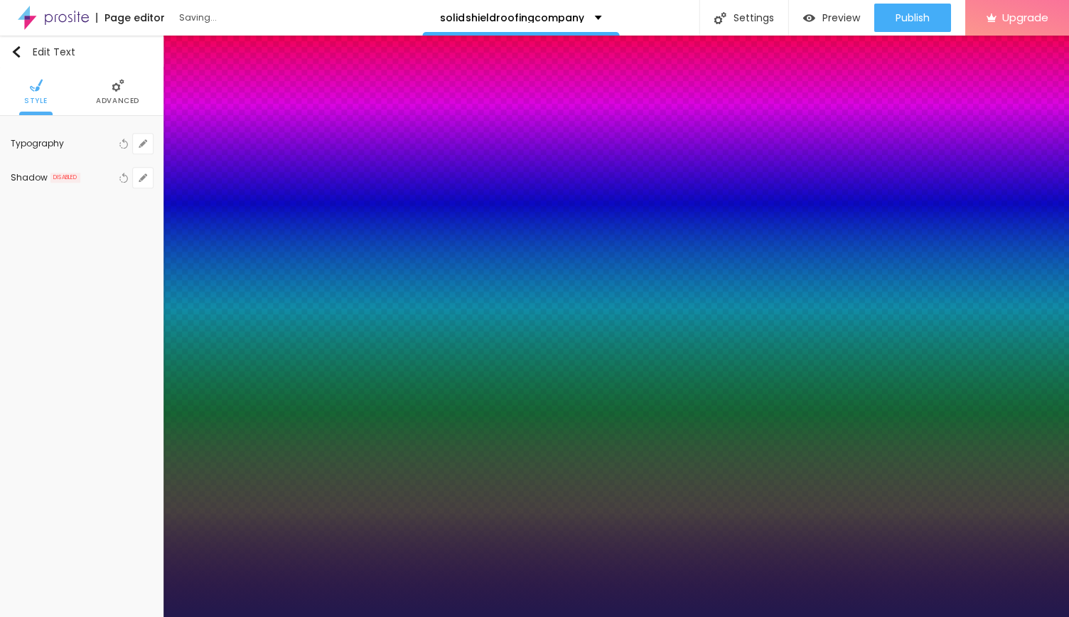
type input "29"
type input "32"
type input "34"
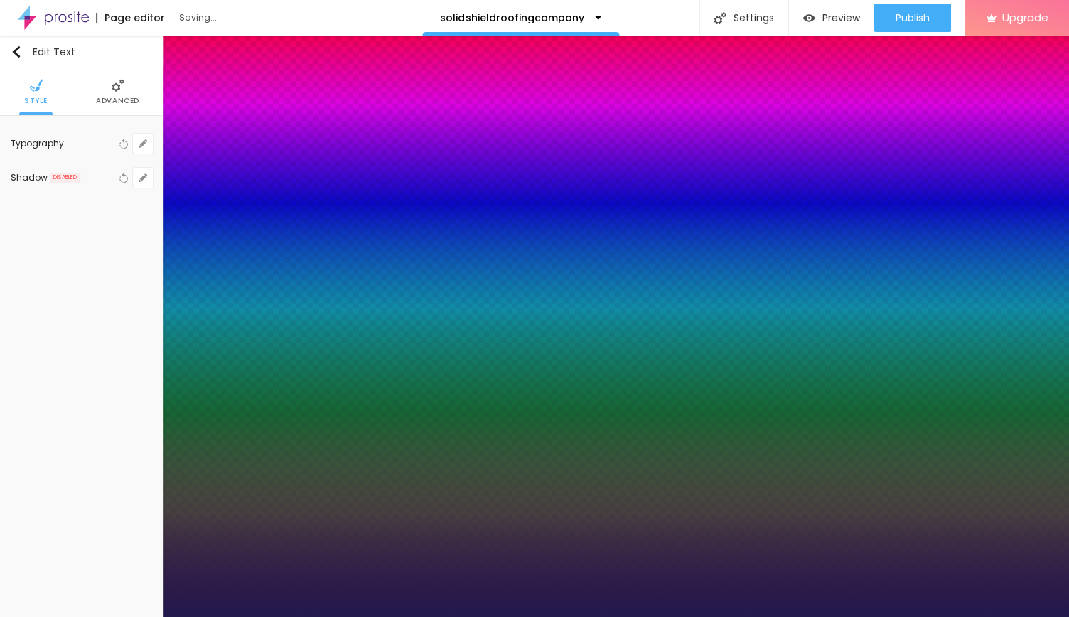
type input "34"
type input "37"
type input "39"
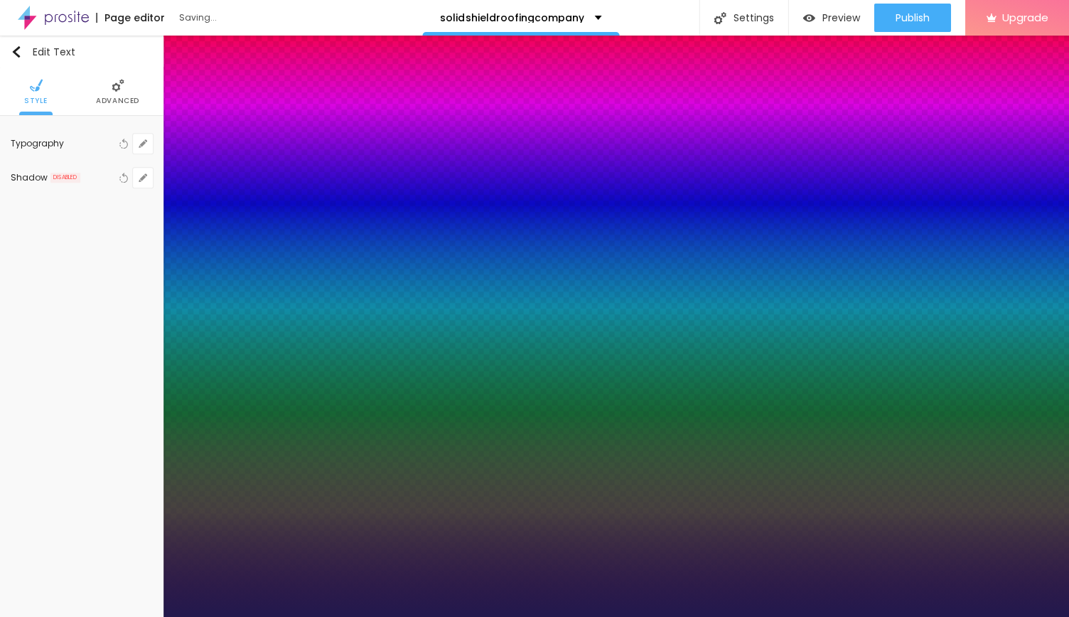
type input "42"
type input "44"
type input "46"
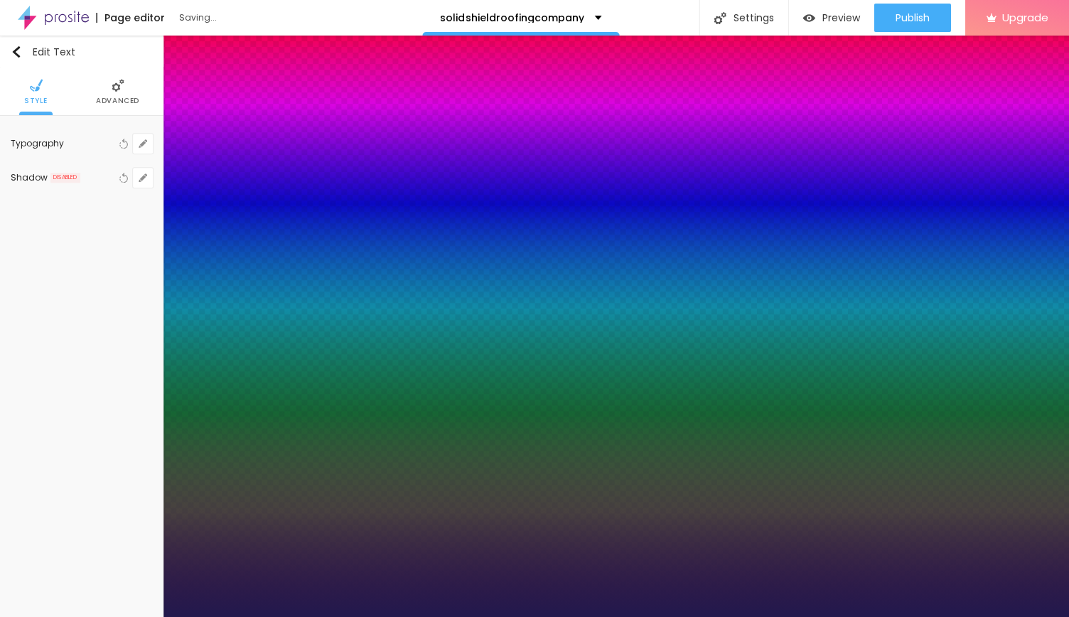
type input "46"
type input "48"
type input "49"
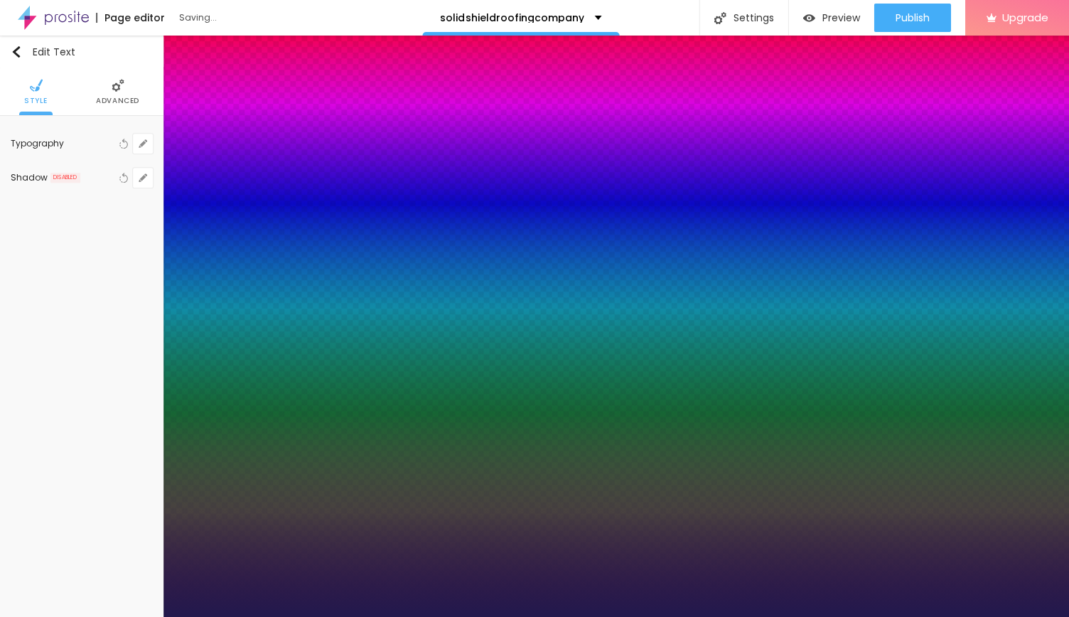
type input "51"
type input "52"
type input "51"
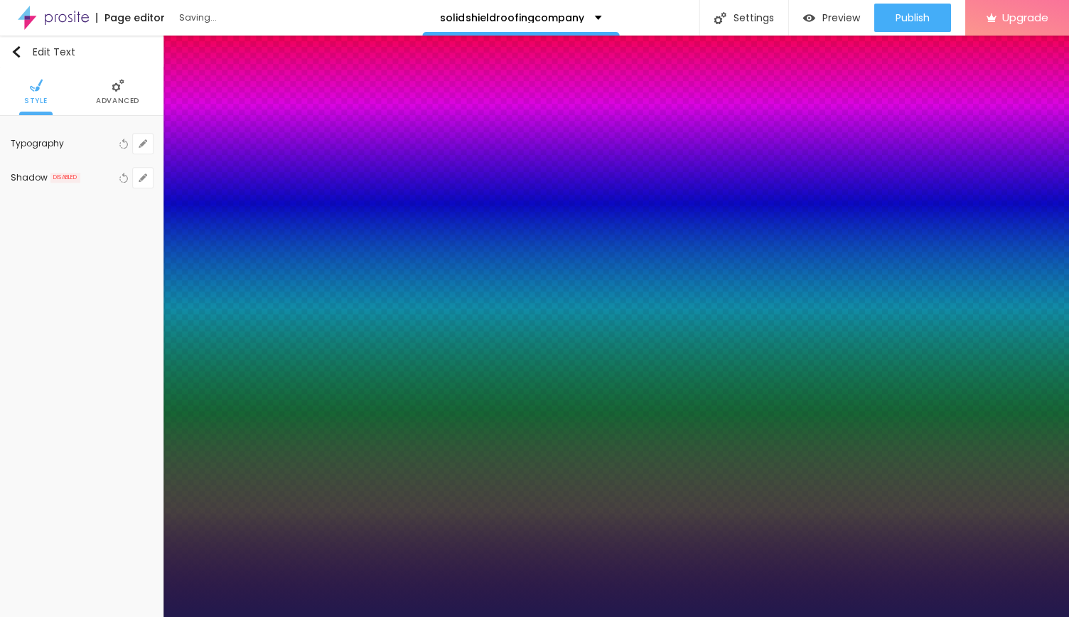
type input "51"
type input "50"
type input "49"
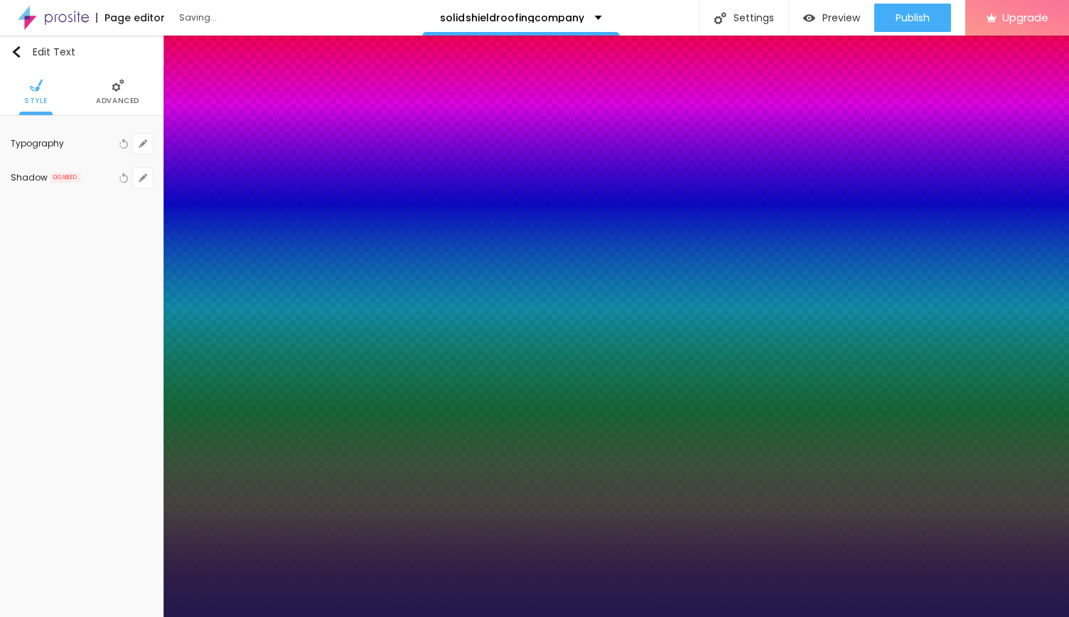
drag, startPoint x: 202, startPoint y: 237, endPoint x: 193, endPoint y: 231, distance: 10.8
click at [426, 616] on div at bounding box center [534, 617] width 1069 height 0
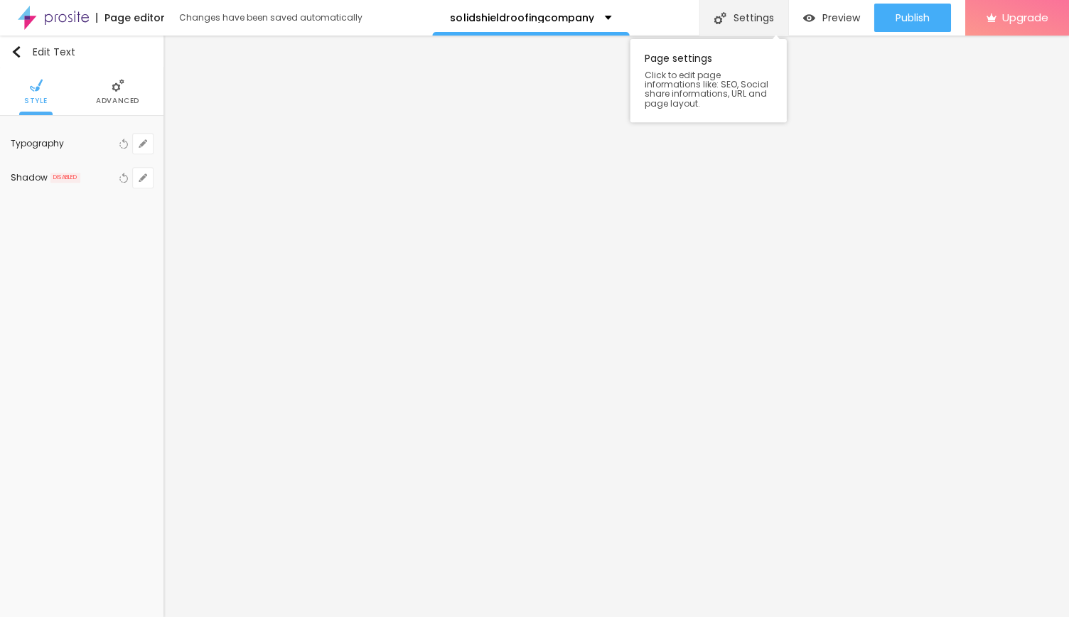
click at [737, 9] on div "Settings" at bounding box center [742, 18] width 89 height 36
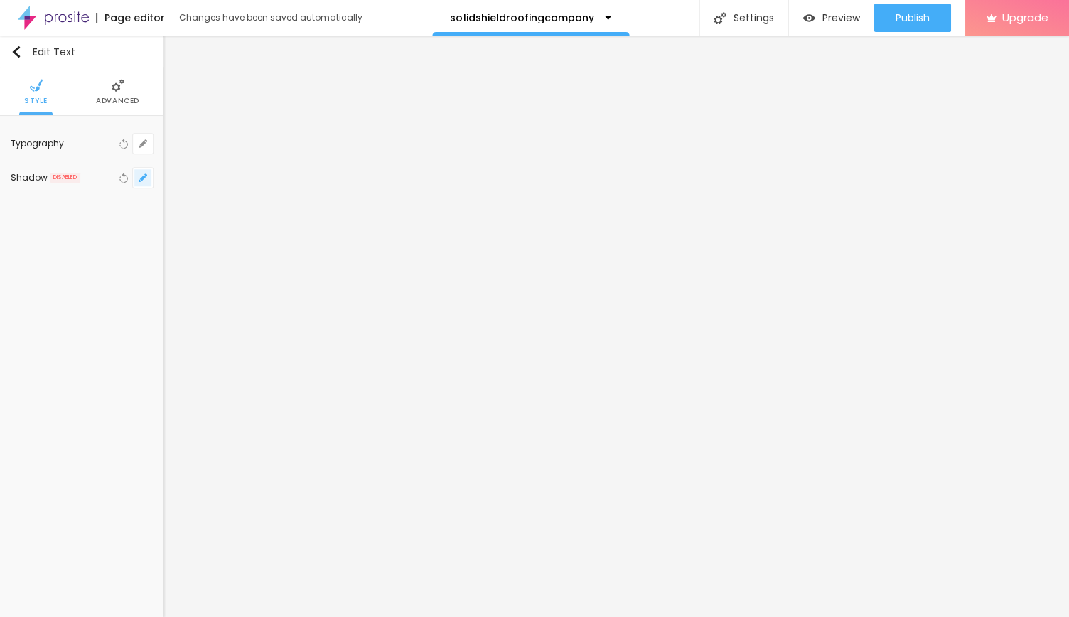
click at [147, 175] on button "button" at bounding box center [143, 178] width 20 height 20
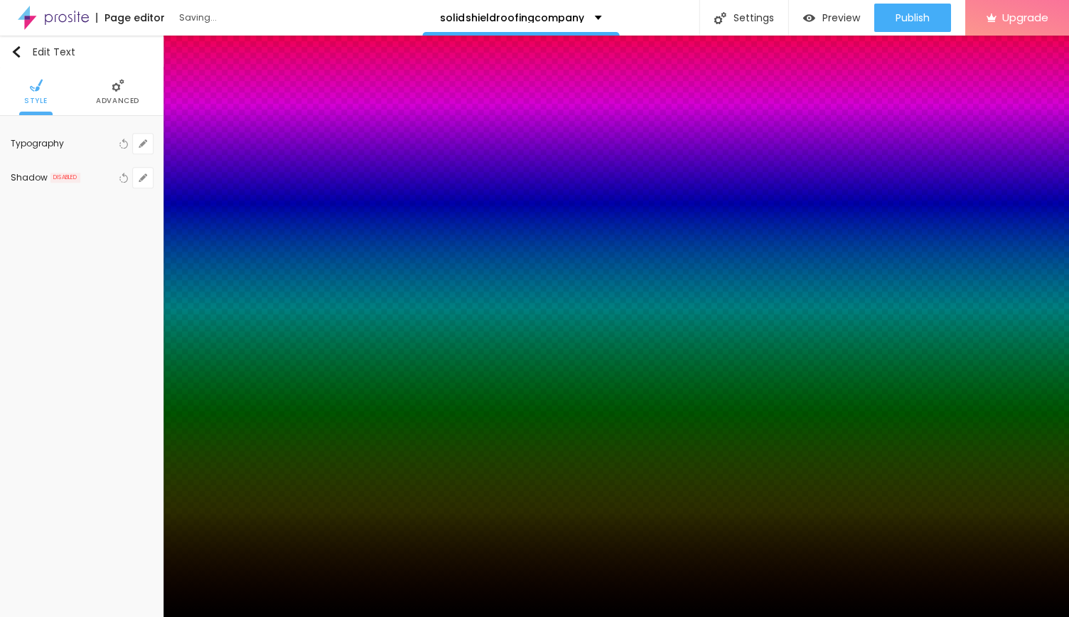
click at [93, 616] on div at bounding box center [534, 617] width 1069 height 0
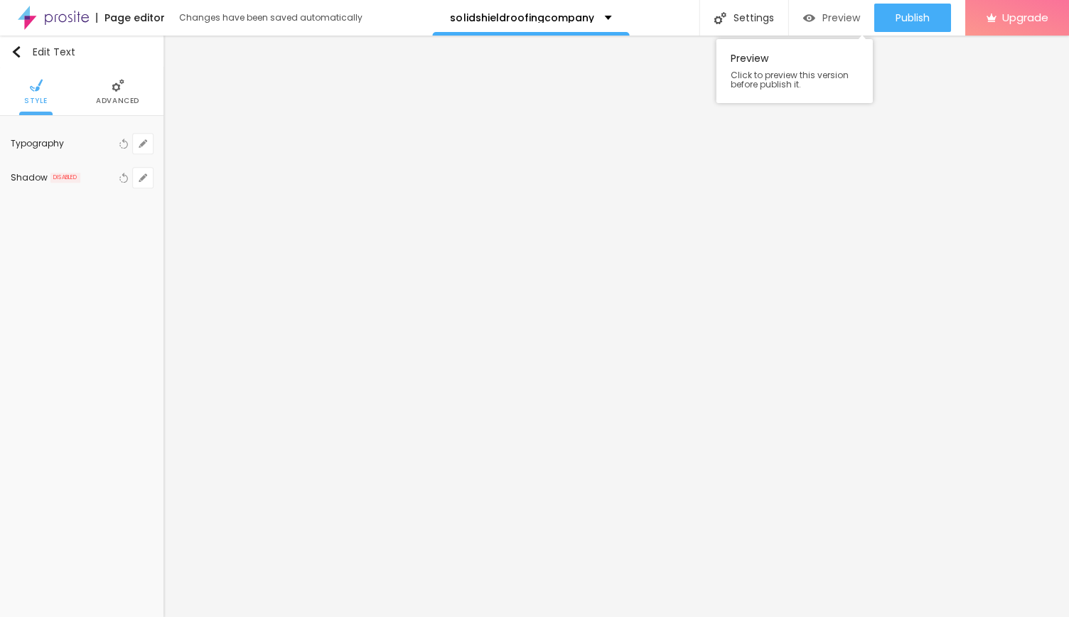
click at [814, 18] on div "Preview" at bounding box center [830, 18] width 57 height 12
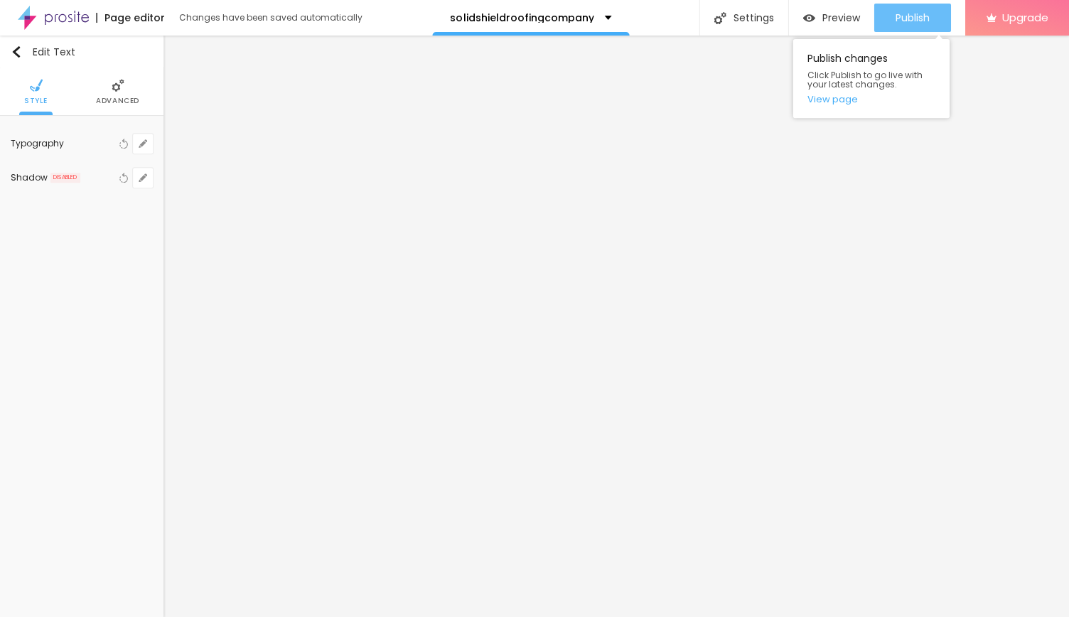
click at [890, 23] on button "Publish" at bounding box center [911, 18] width 77 height 28
